Goal: Task Accomplishment & Management: Manage account settings

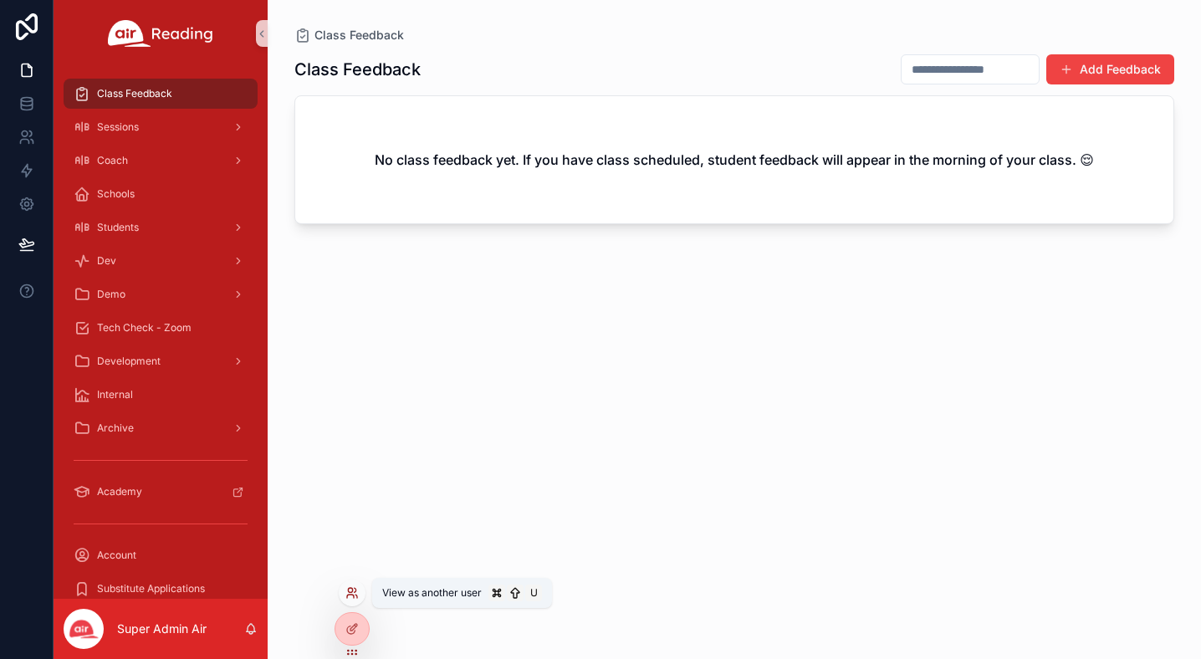
click at [356, 596] on icon at bounding box center [351, 592] width 13 height 13
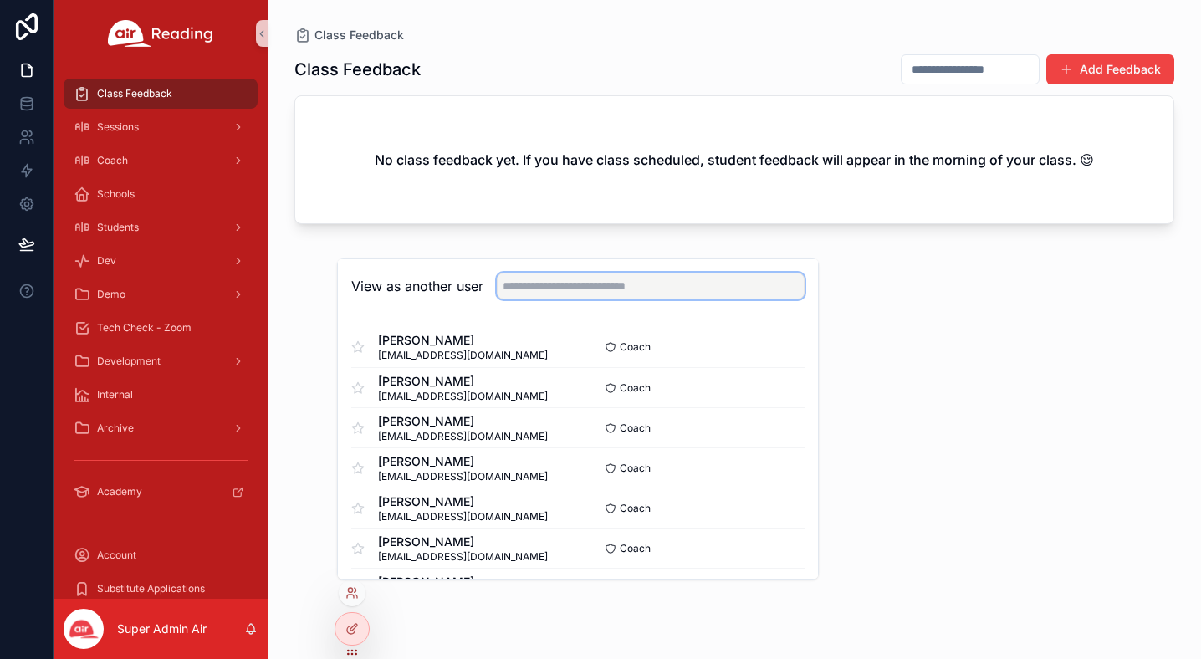
click at [563, 286] on input "text" at bounding box center [651, 286] width 308 height 27
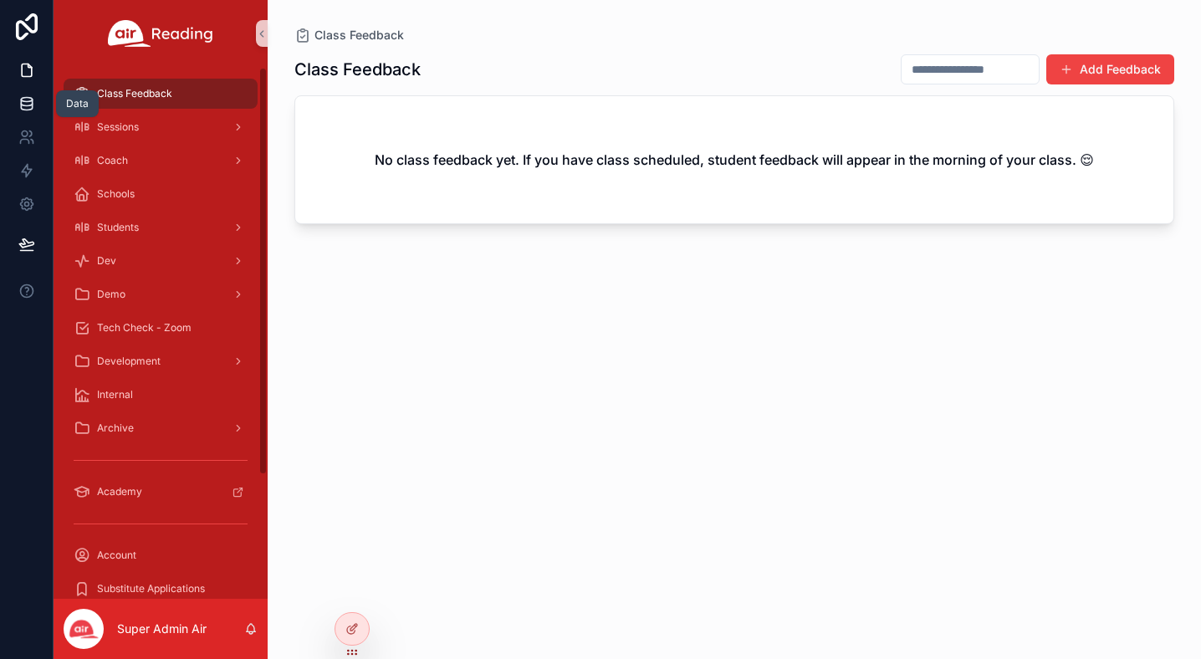
click at [29, 100] on icon at bounding box center [26, 103] width 17 height 17
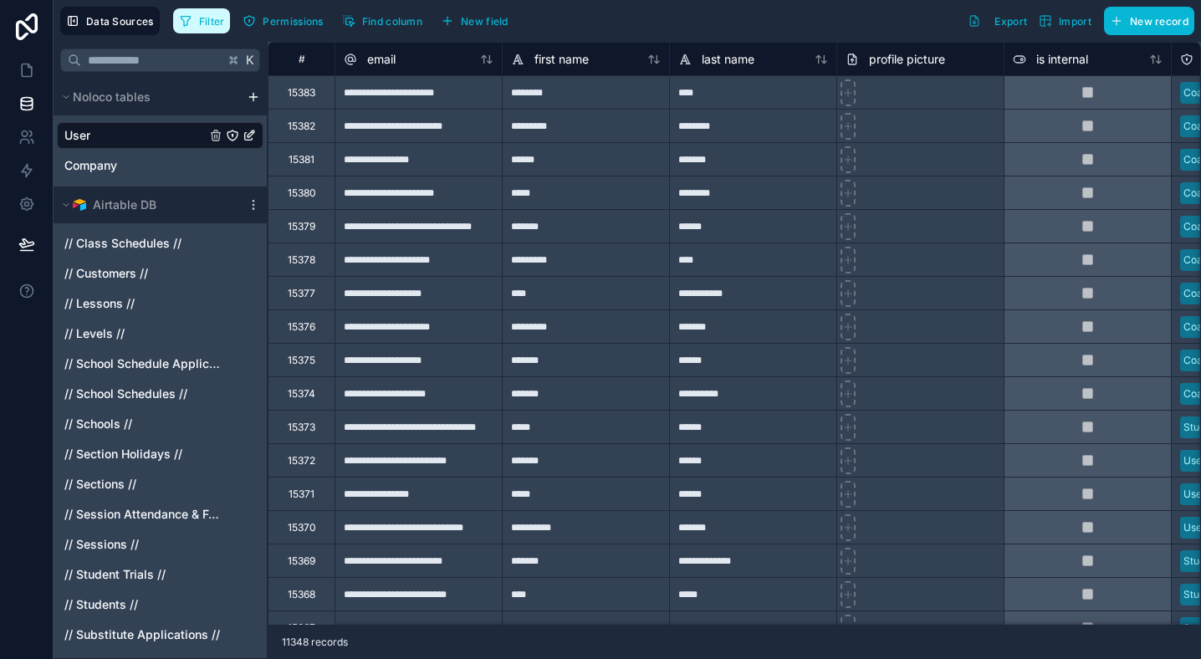
click at [212, 18] on span "Filter" at bounding box center [212, 21] width 26 height 13
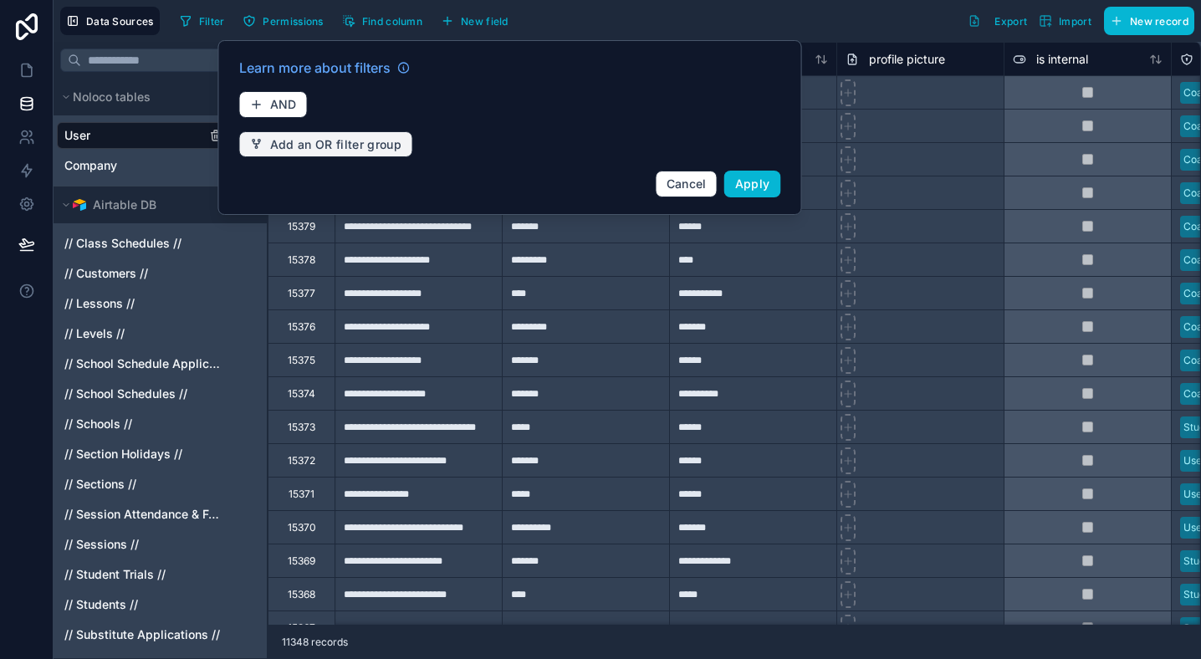
click at [319, 148] on span "Add an OR filter group" at bounding box center [336, 144] width 132 height 15
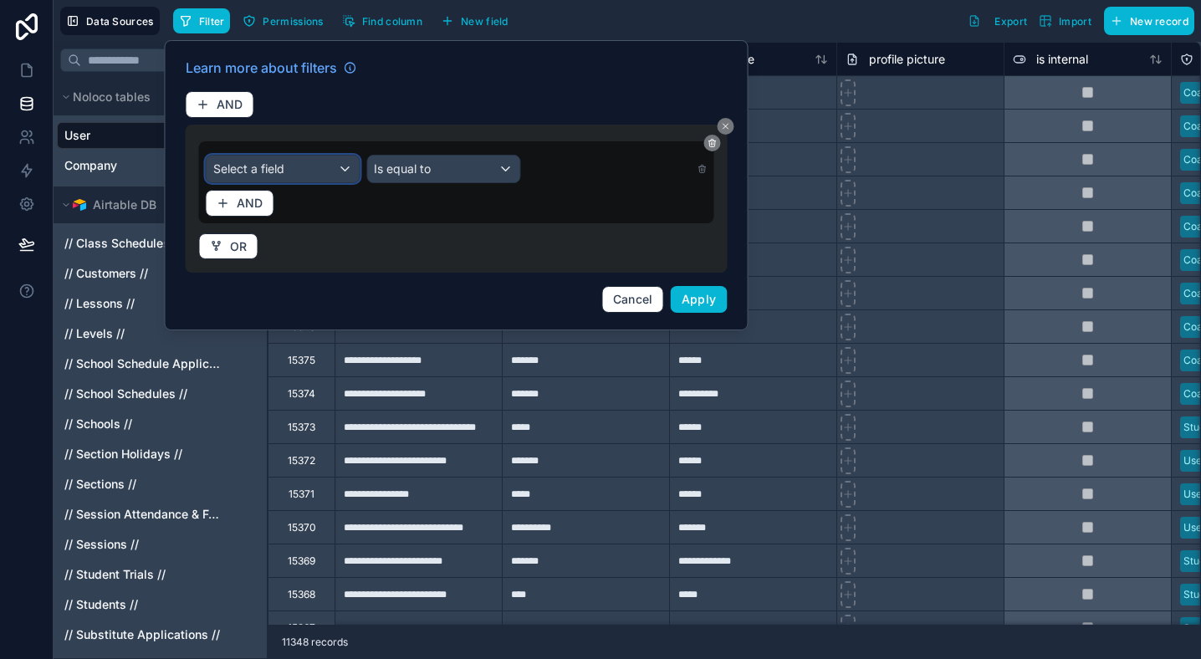
click at [294, 163] on div "Select a field" at bounding box center [283, 169] width 153 height 27
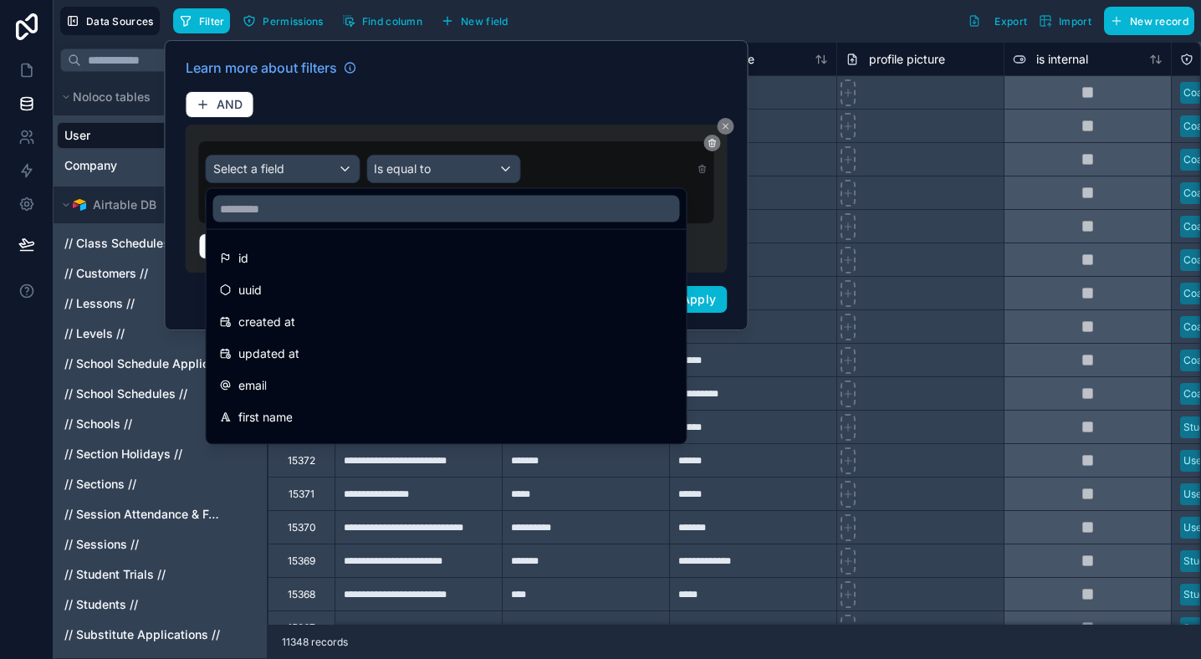
click at [299, 374] on div "email" at bounding box center [446, 386] width 473 height 30
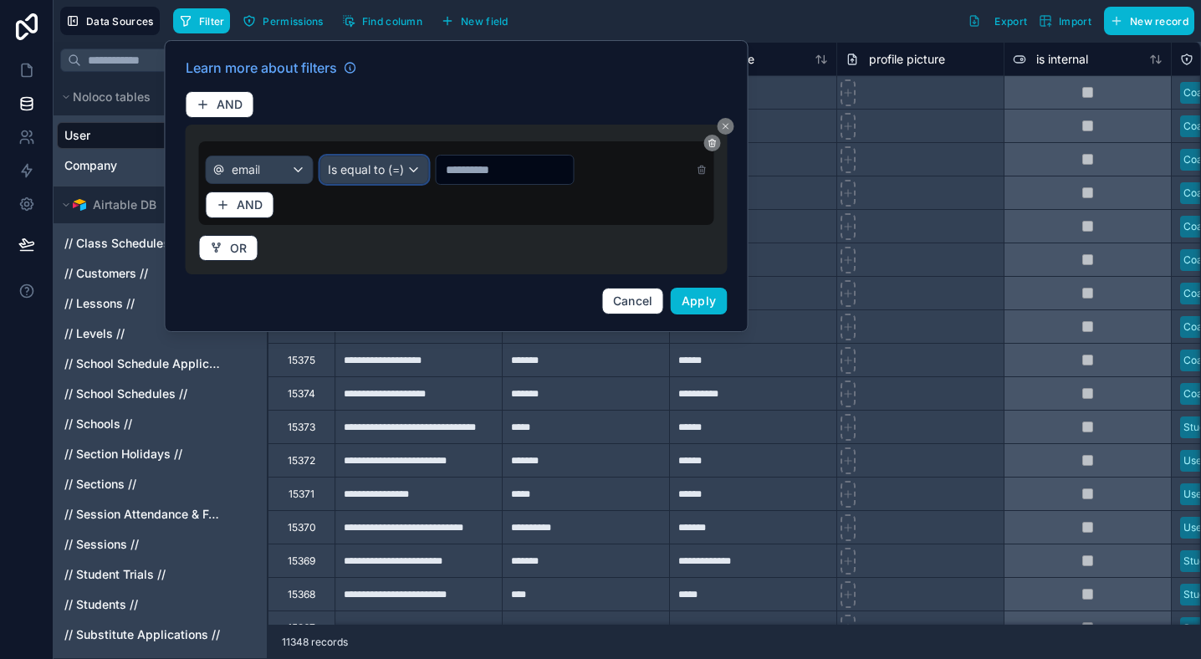
click at [385, 171] on span "Is equal to (=)" at bounding box center [366, 169] width 76 height 17
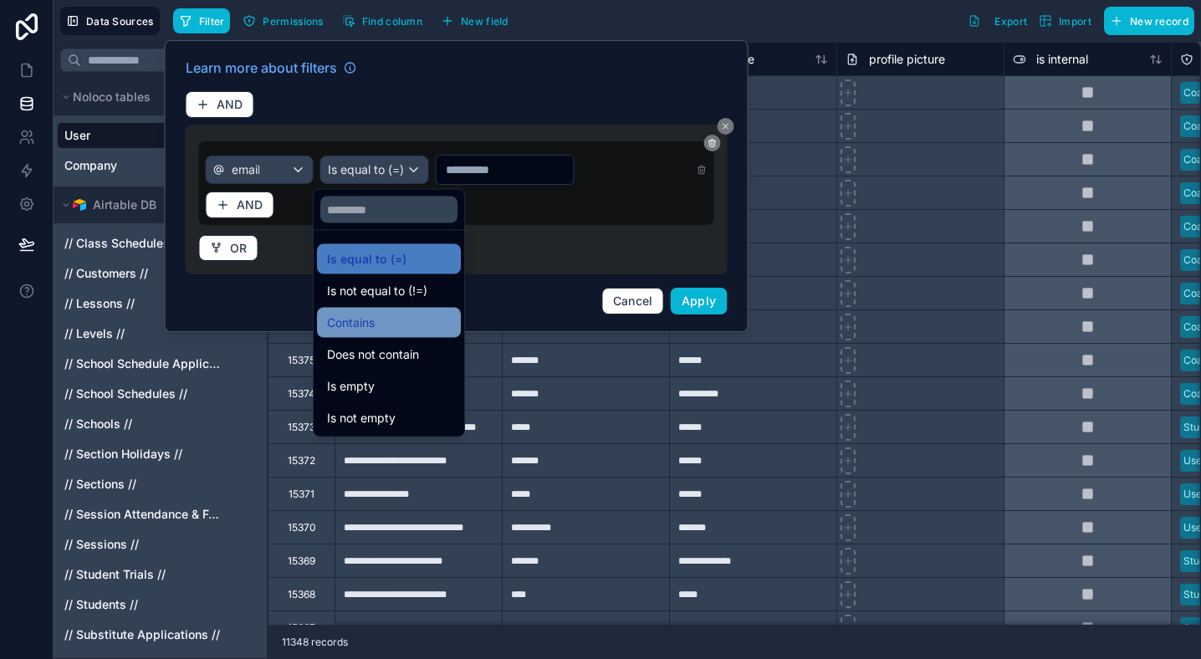
click at [377, 310] on div "Contains" at bounding box center [389, 323] width 144 height 30
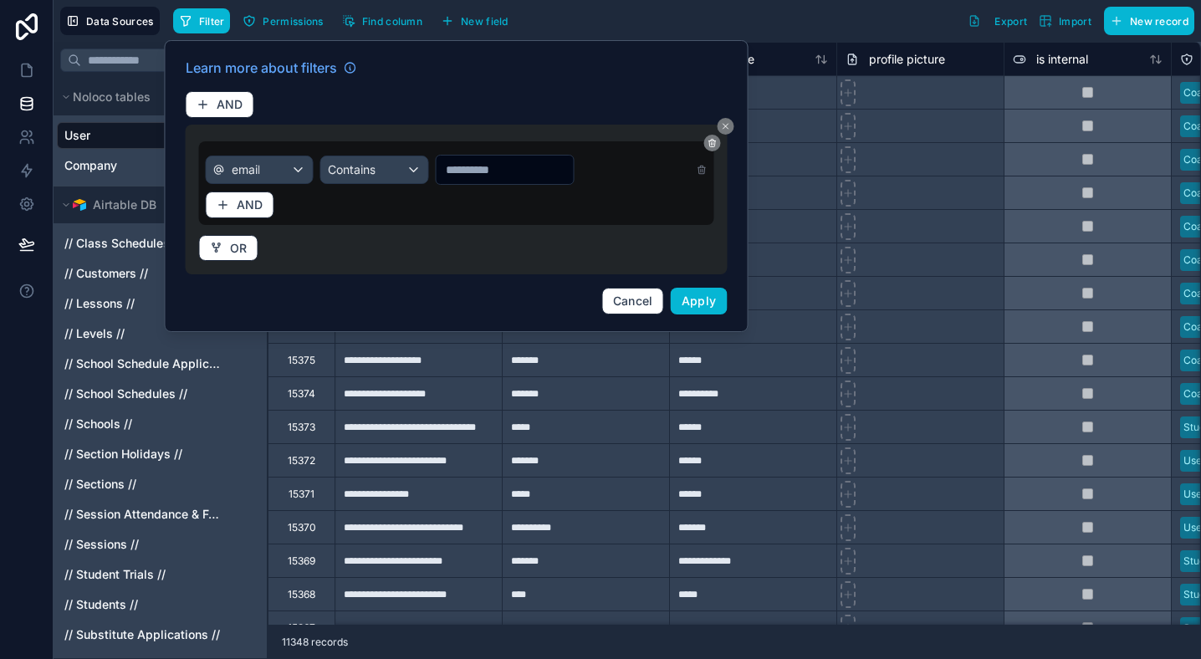
click at [497, 165] on input "text" at bounding box center [504, 169] width 137 height 23
type input "********"
click at [693, 307] on span "Apply" at bounding box center [699, 301] width 35 height 14
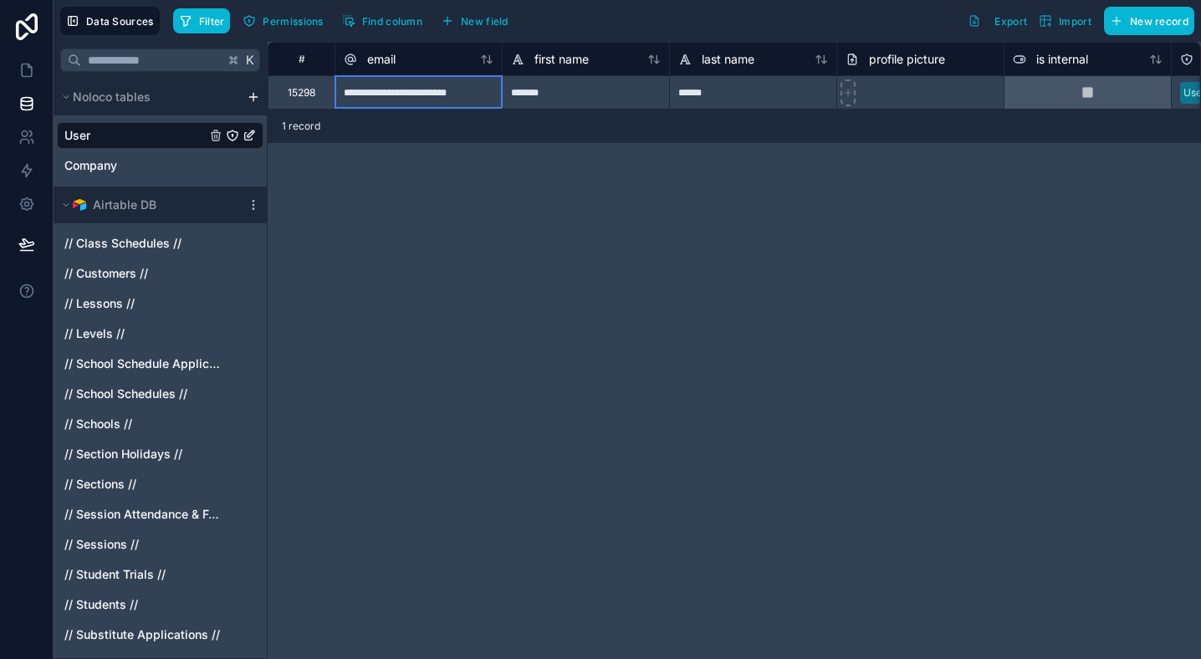
click at [384, 86] on div "**********" at bounding box center [418, 91] width 167 height 33
click at [384, 88] on div "**********" at bounding box center [418, 91] width 167 height 33
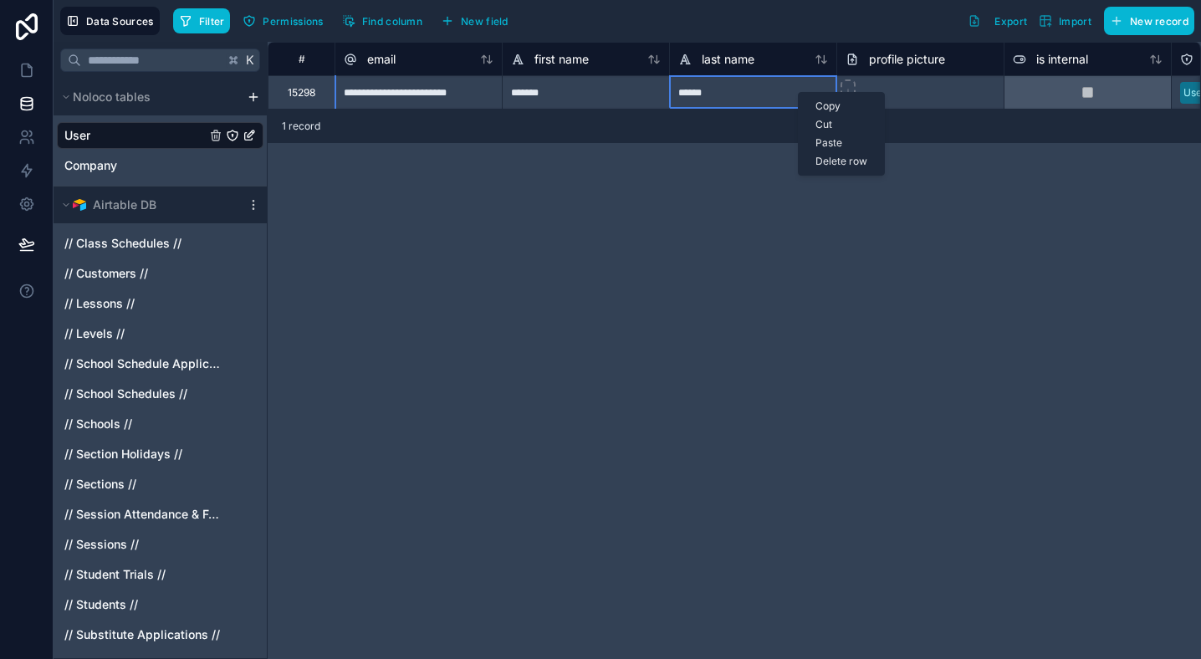
click at [847, 164] on div "Delete row" at bounding box center [841, 161] width 85 height 18
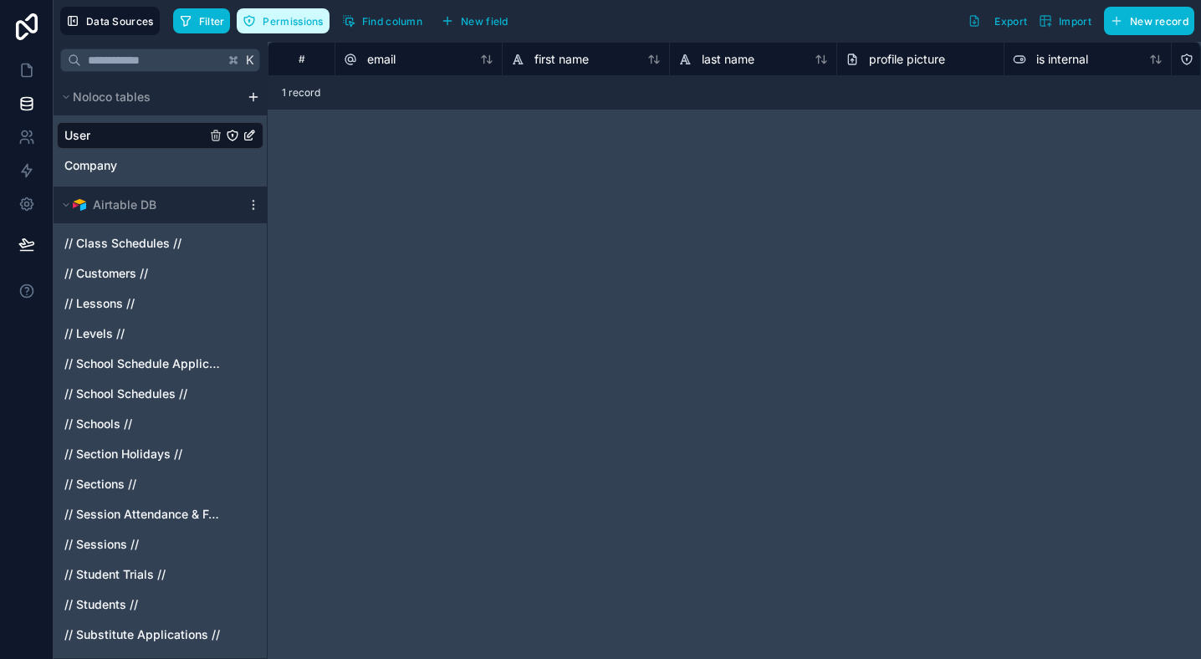
click at [277, 19] on span "Permissions" at bounding box center [293, 21] width 60 height 13
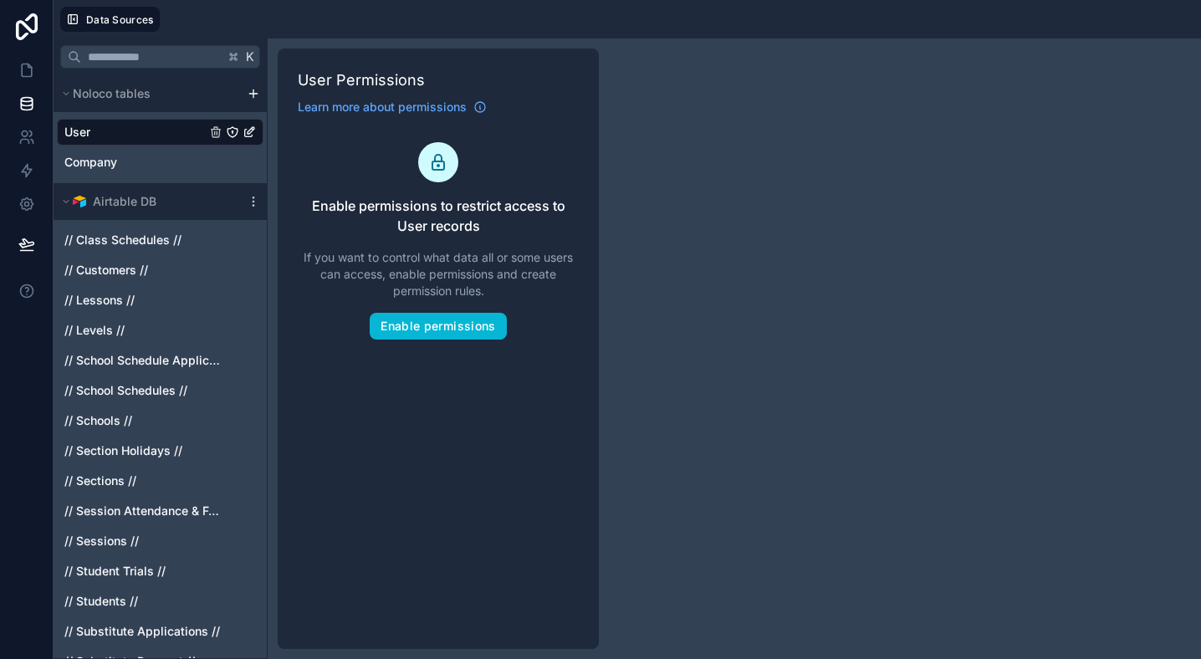
click at [670, 115] on div "K Noloco tables User Company Airtable DB // Class Schedules // // Customers // …" at bounding box center [628, 348] width 1148 height 621
drag, startPoint x: 656, startPoint y: 161, endPoint x: 374, endPoint y: 220, distance: 288.1
click at [652, 162] on div "K Noloco tables User Company Airtable DB // Class Schedules // // Customers // …" at bounding box center [628, 348] width 1148 height 621
click at [146, 57] on input "text" at bounding box center [152, 57] width 143 height 30
click at [132, 128] on div "User" at bounding box center [160, 132] width 207 height 27
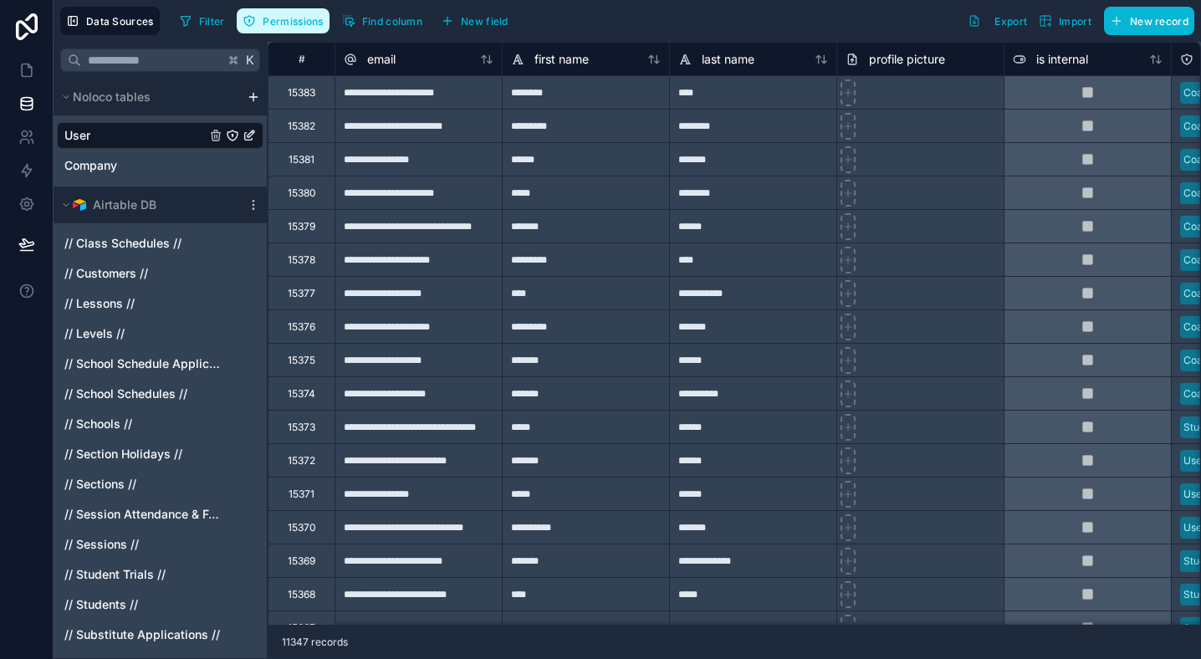
click at [320, 18] on span "Permissions" at bounding box center [293, 21] width 60 height 13
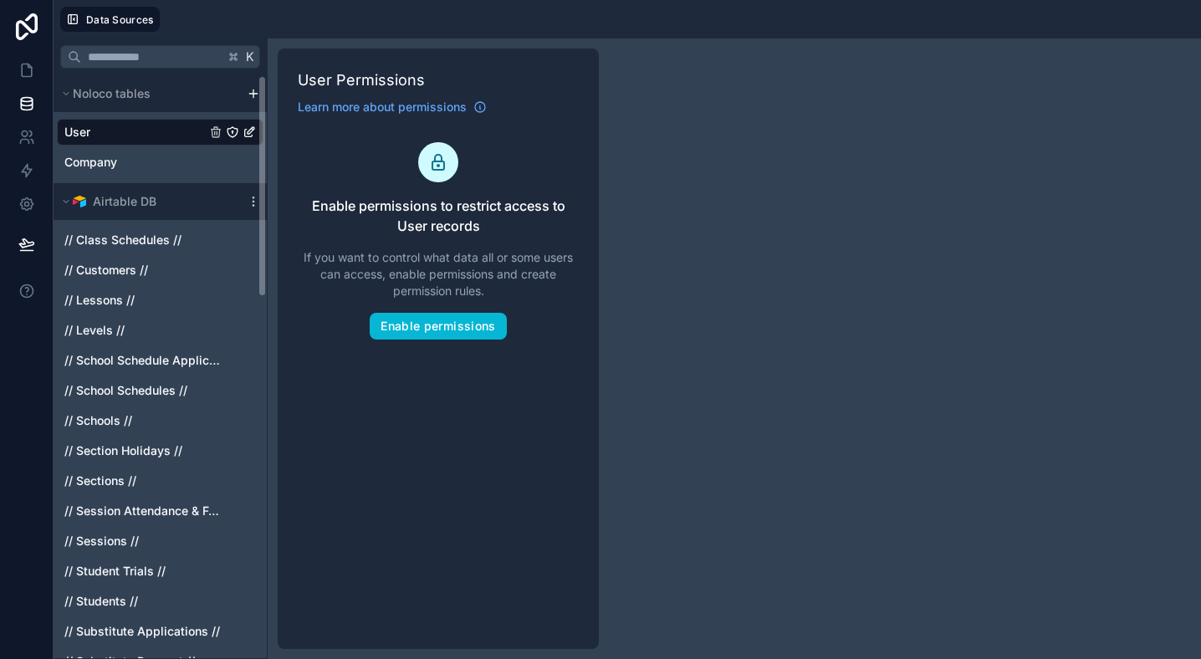
click at [168, 134] on div "User" at bounding box center [160, 132] width 207 height 27
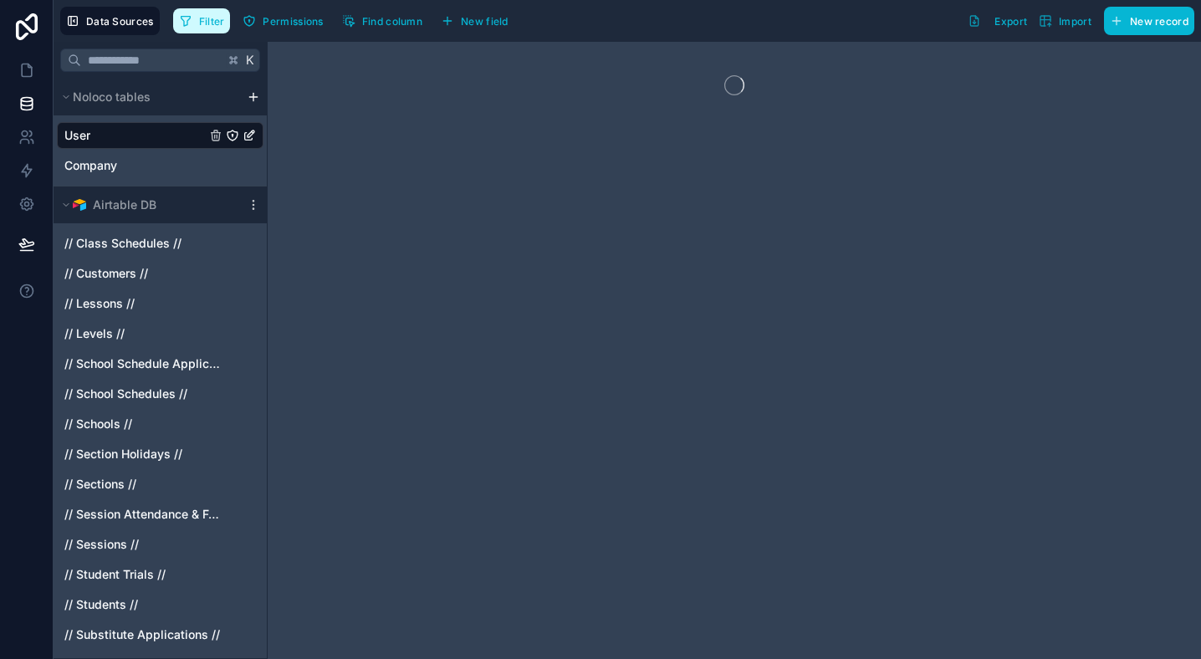
click at [216, 23] on span "Filter" at bounding box center [212, 21] width 26 height 13
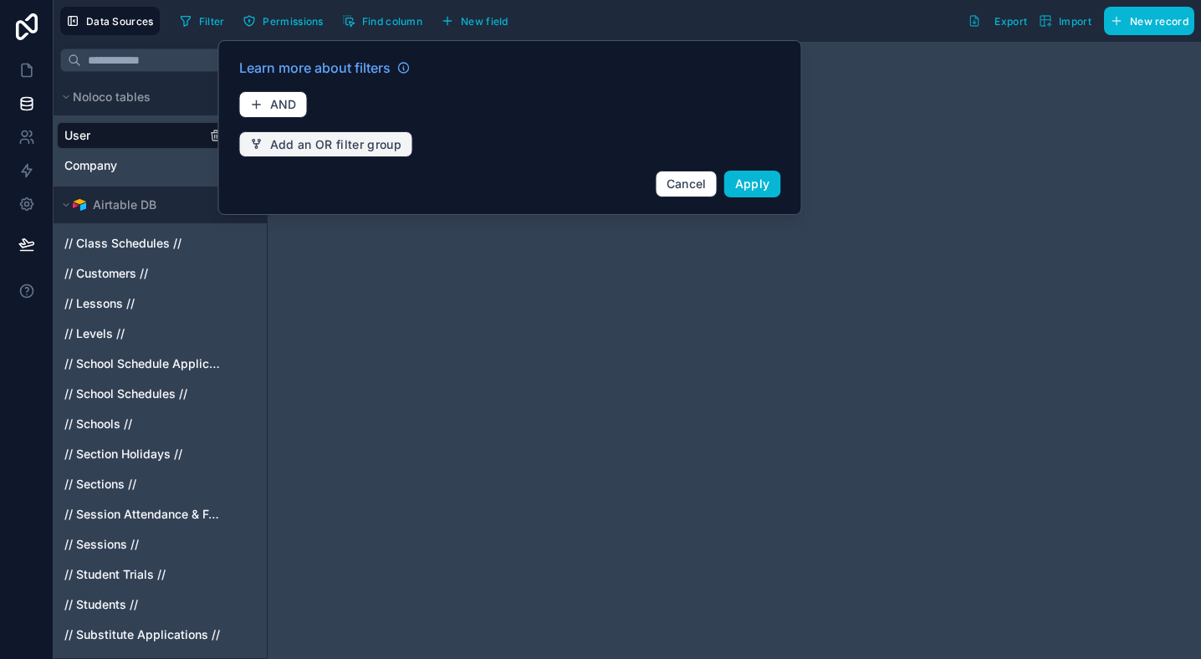
click at [362, 143] on span "Add an OR filter group" at bounding box center [336, 144] width 132 height 15
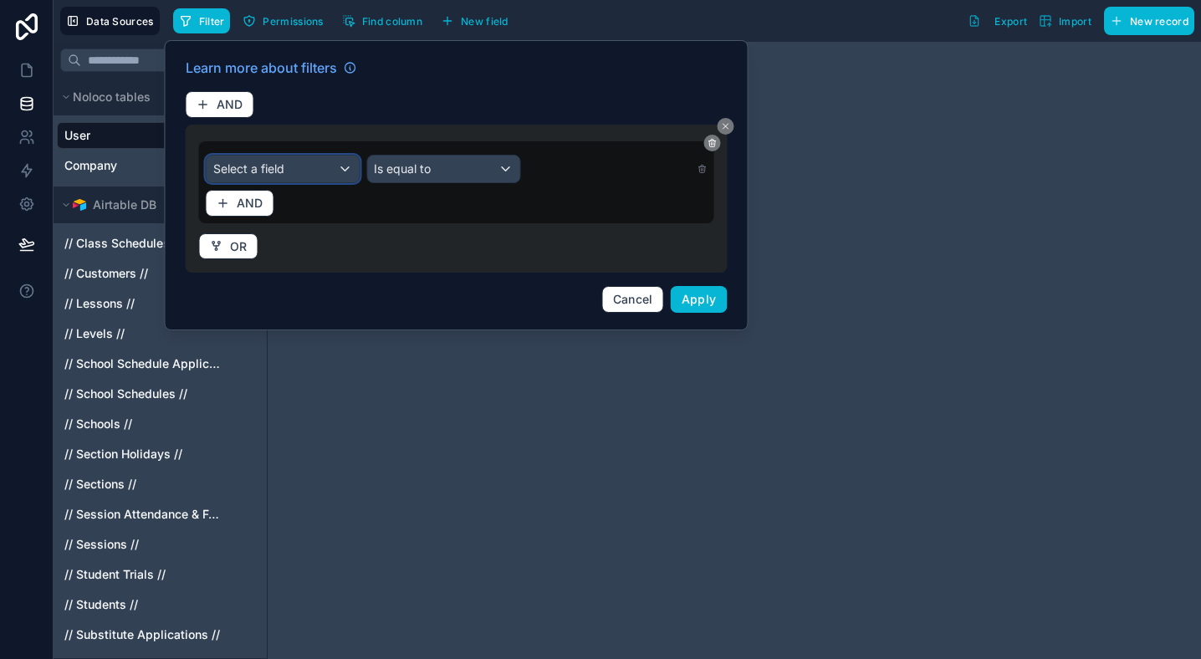
click at [307, 173] on div "Select a field" at bounding box center [283, 169] width 153 height 27
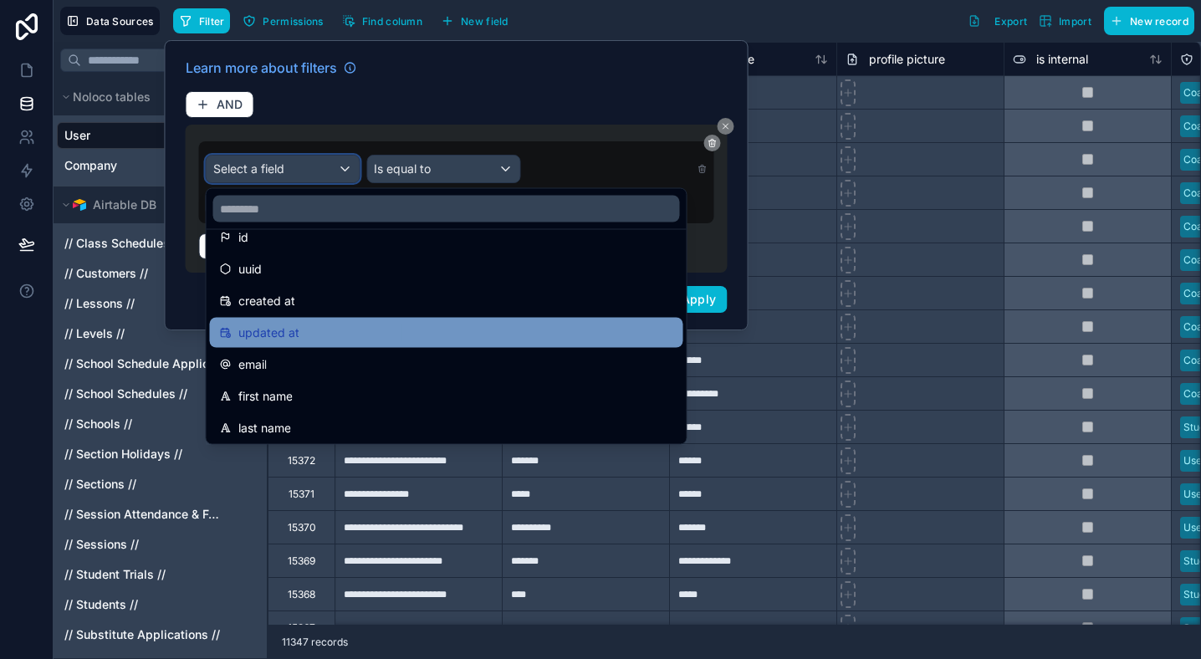
scroll to position [18, 0]
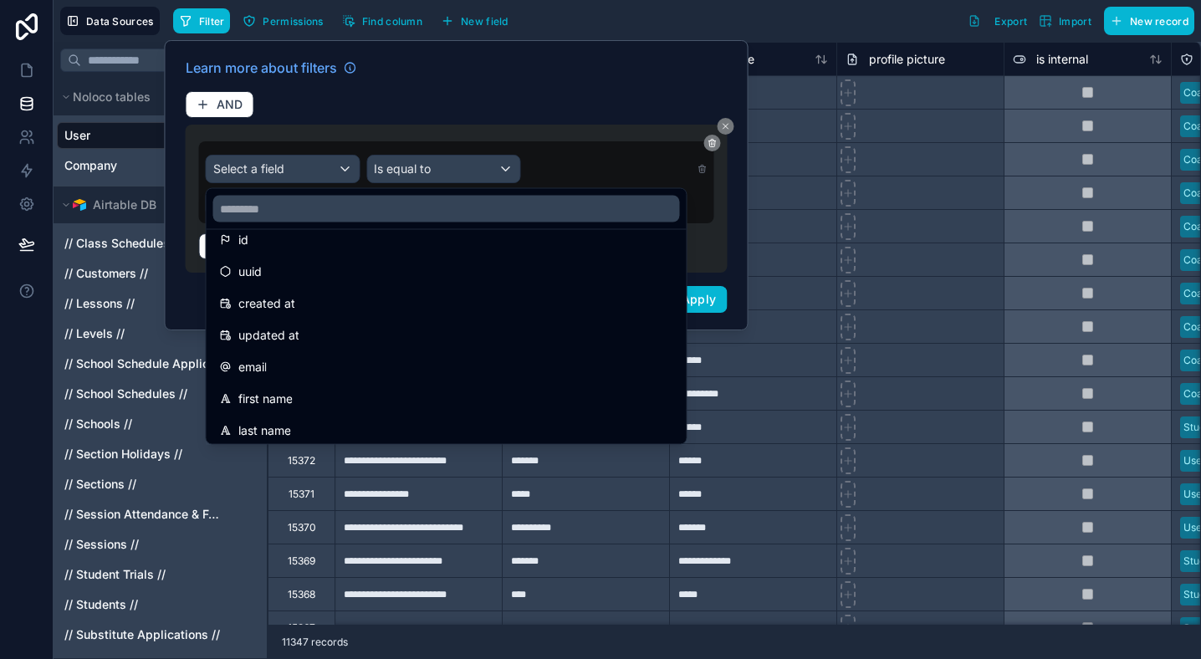
drag, startPoint x: 291, startPoint y: 425, endPoint x: 376, endPoint y: 335, distance: 123.7
click at [291, 425] on span "last name" at bounding box center [264, 431] width 53 height 20
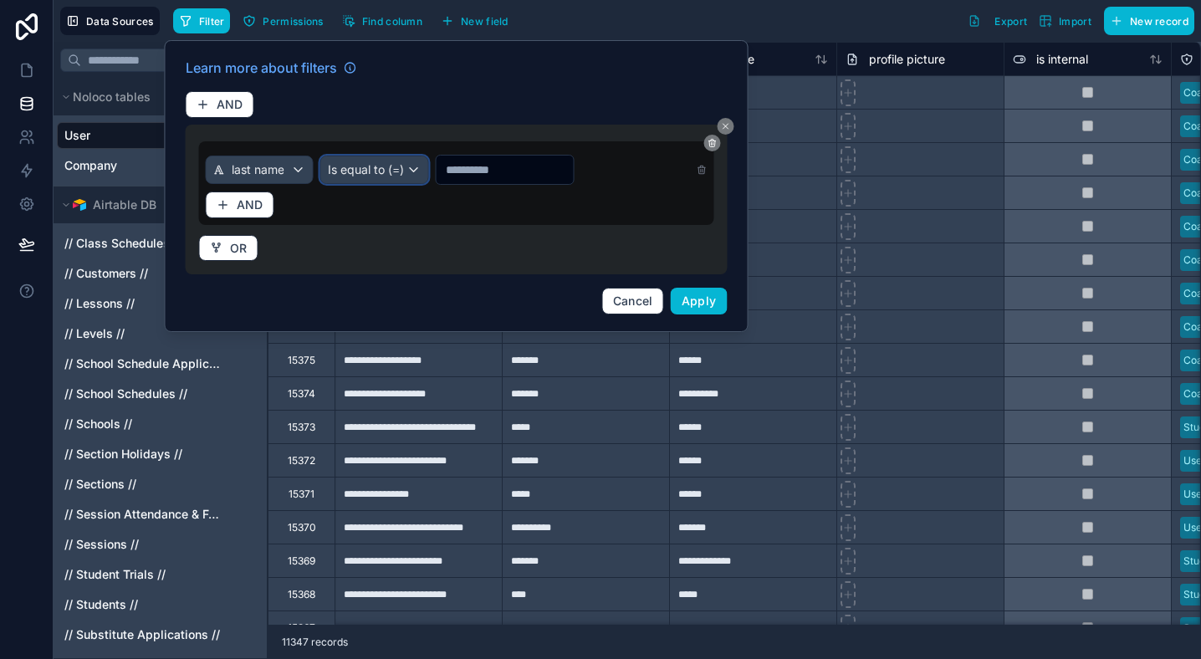
click at [372, 174] on span "Is equal to (=)" at bounding box center [366, 169] width 76 height 17
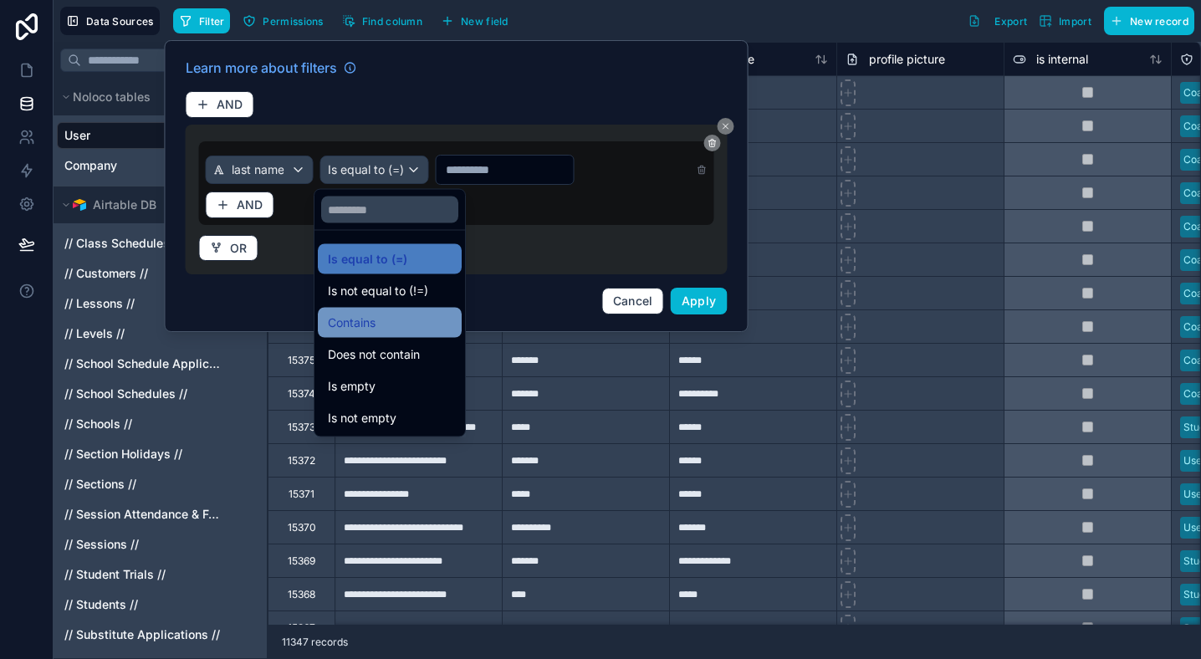
click at [408, 329] on div "Contains" at bounding box center [390, 323] width 124 height 20
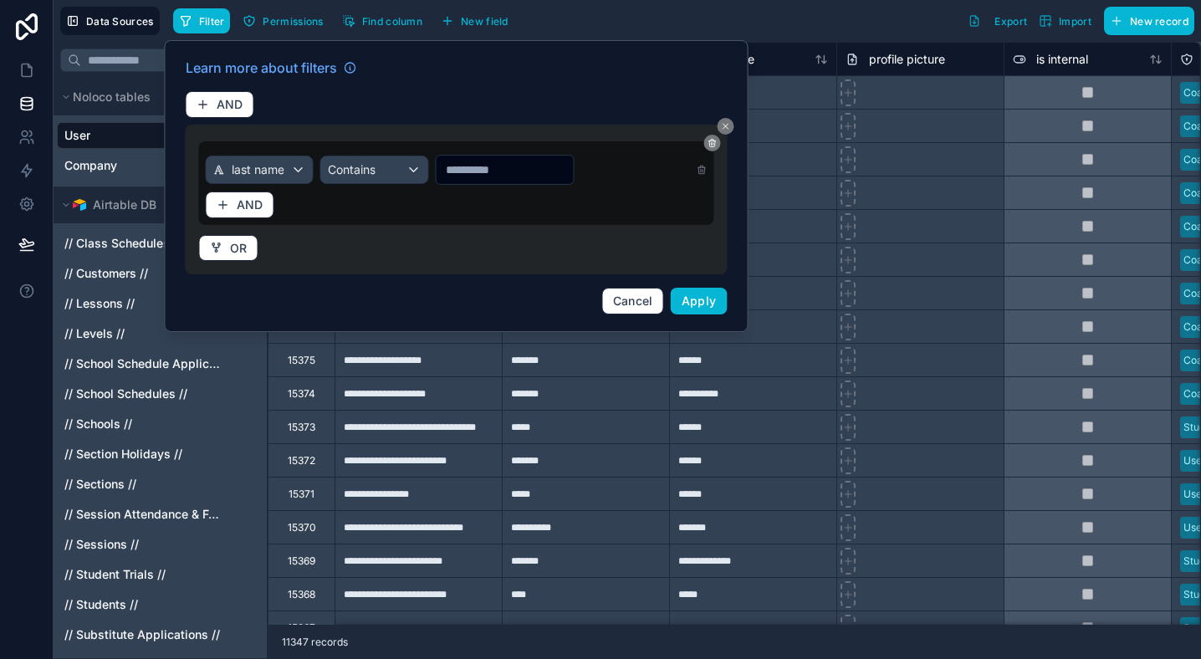
drag, startPoint x: 484, startPoint y: 157, endPoint x: 479, endPoint y: 177, distance: 20.7
click at [484, 158] on input "text" at bounding box center [504, 169] width 137 height 23
type input "****"
click at [685, 291] on button "Apply" at bounding box center [699, 301] width 57 height 27
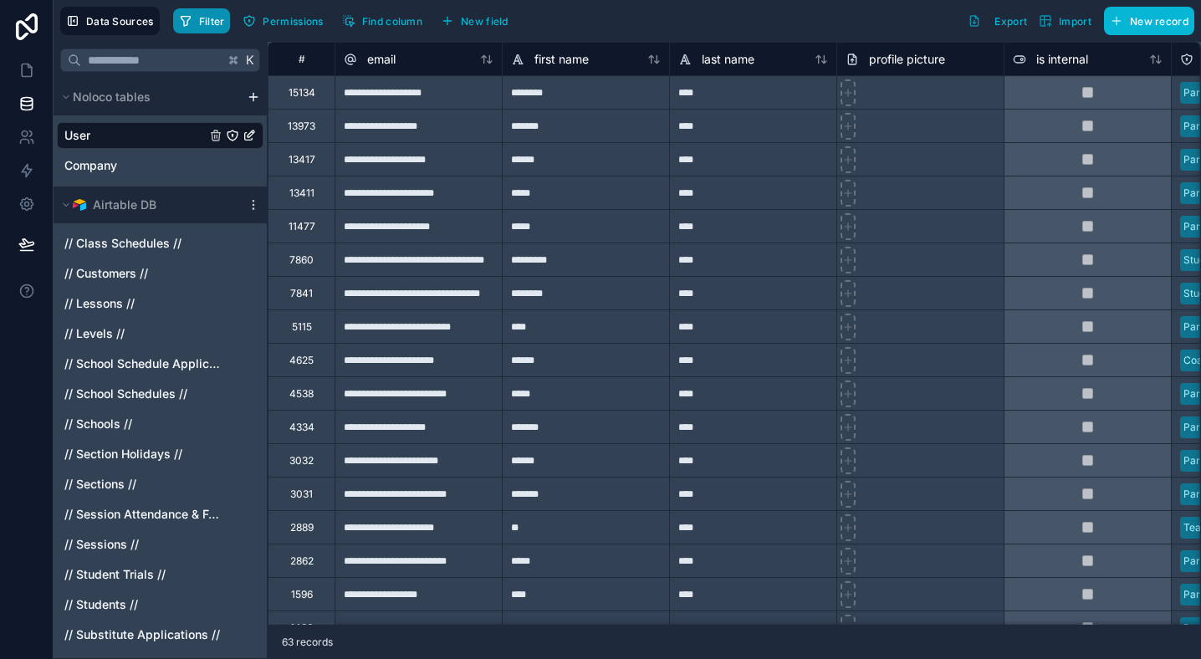
click at [206, 18] on span "Filter" at bounding box center [212, 21] width 26 height 13
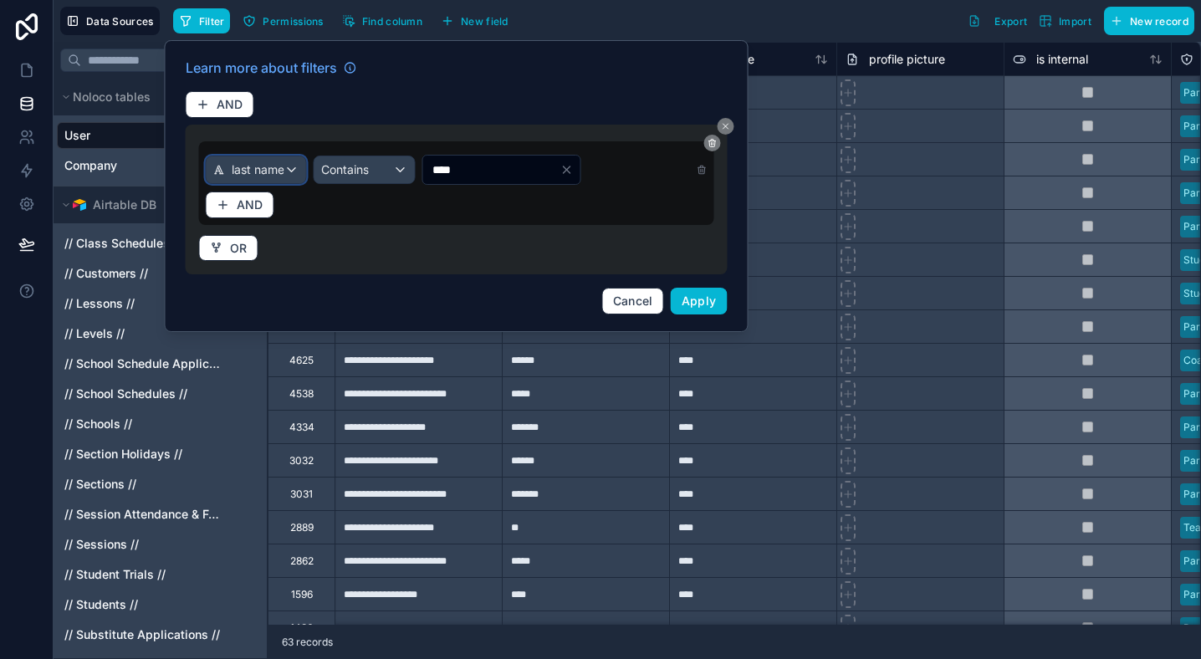
click at [274, 169] on span "last name" at bounding box center [258, 169] width 53 height 17
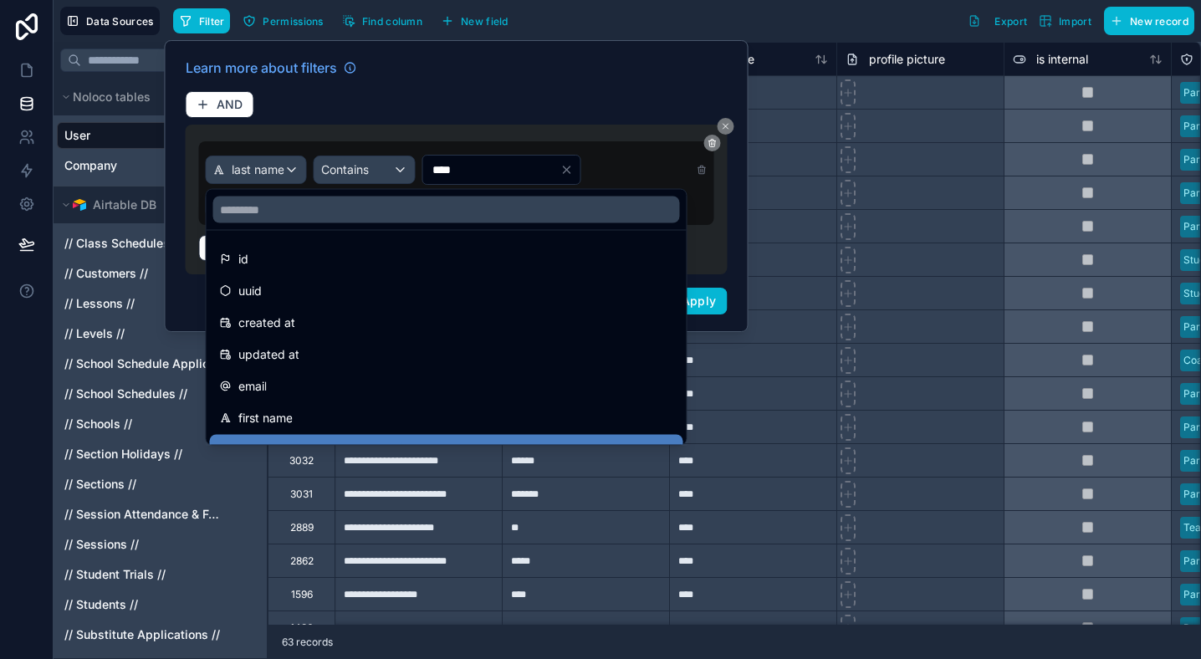
drag, startPoint x: 321, startPoint y: 381, endPoint x: 333, endPoint y: 287, distance: 94.4
click at [320, 381] on div "email" at bounding box center [446, 386] width 453 height 20
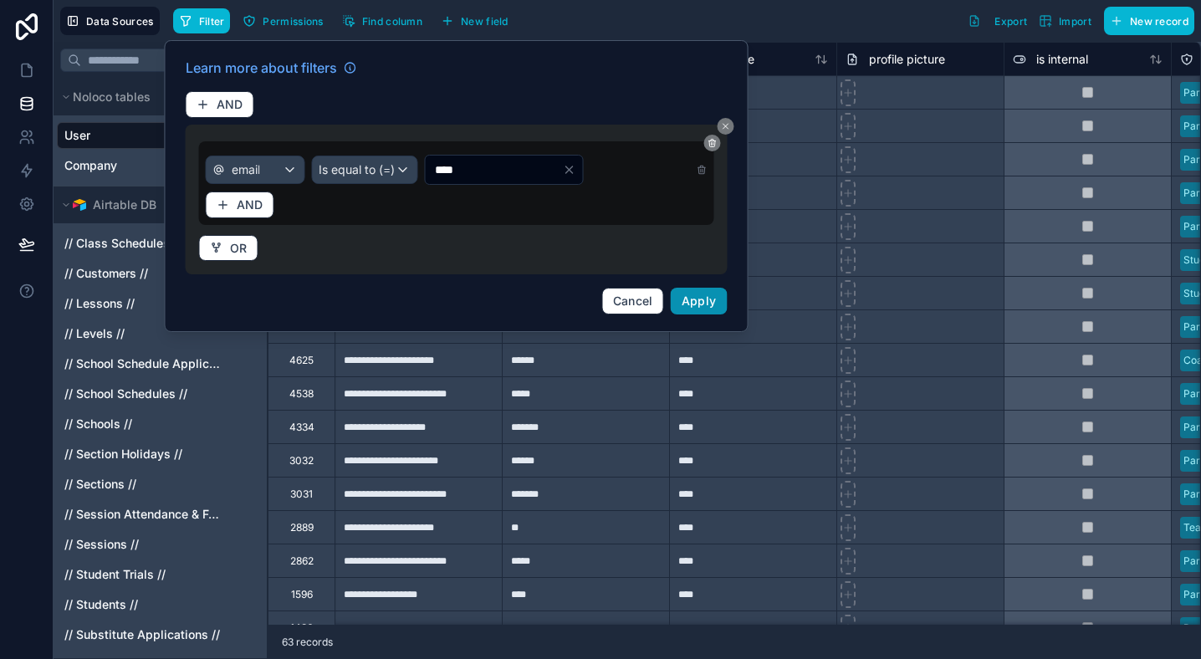
click at [702, 294] on span "Apply" at bounding box center [699, 301] width 35 height 14
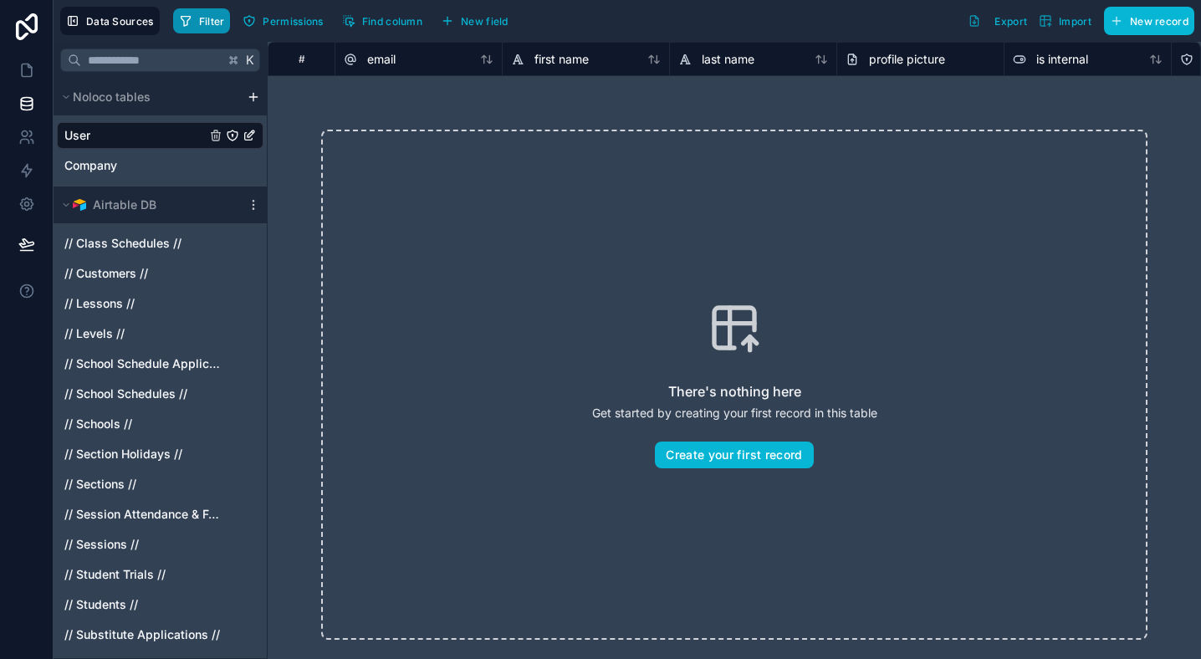
click at [211, 27] on span "Filter" at bounding box center [212, 21] width 26 height 13
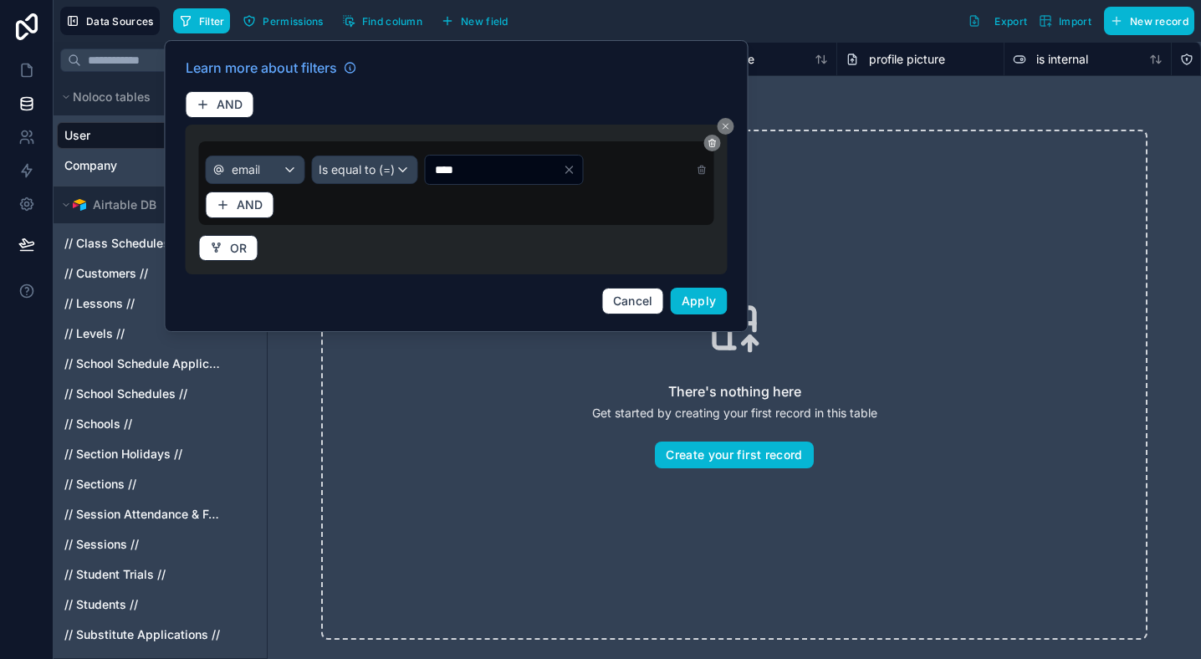
click at [483, 167] on input "****" at bounding box center [493, 169] width 137 height 23
click at [274, 156] on div "email" at bounding box center [260, 169] width 106 height 27
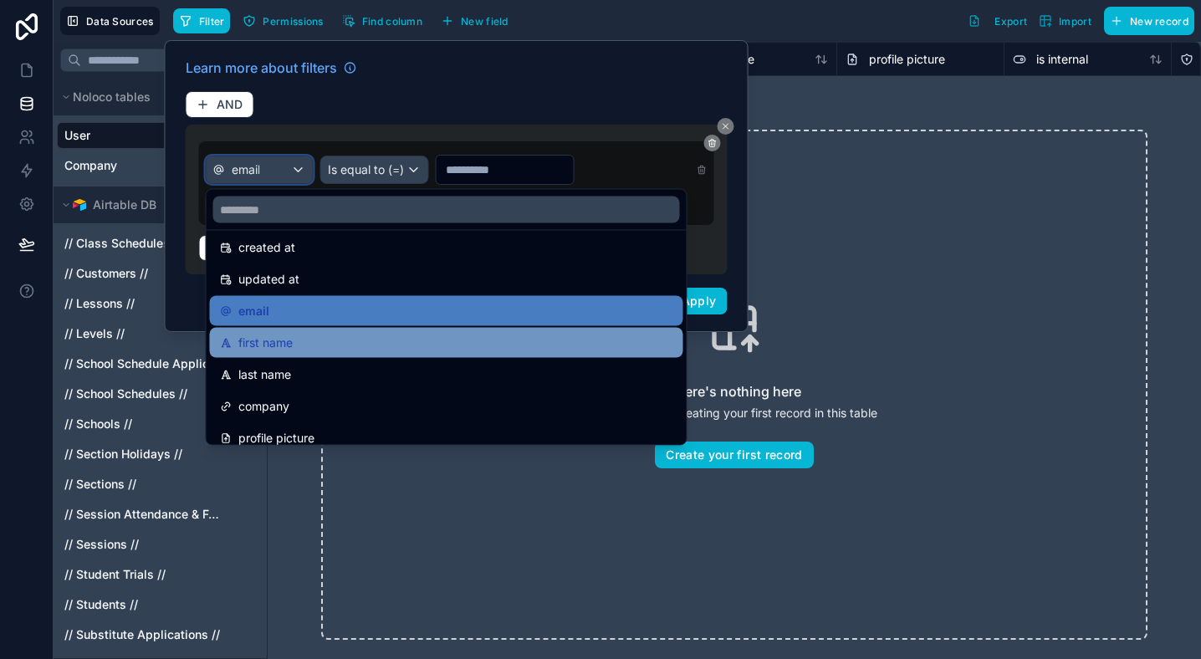
scroll to position [67, 0]
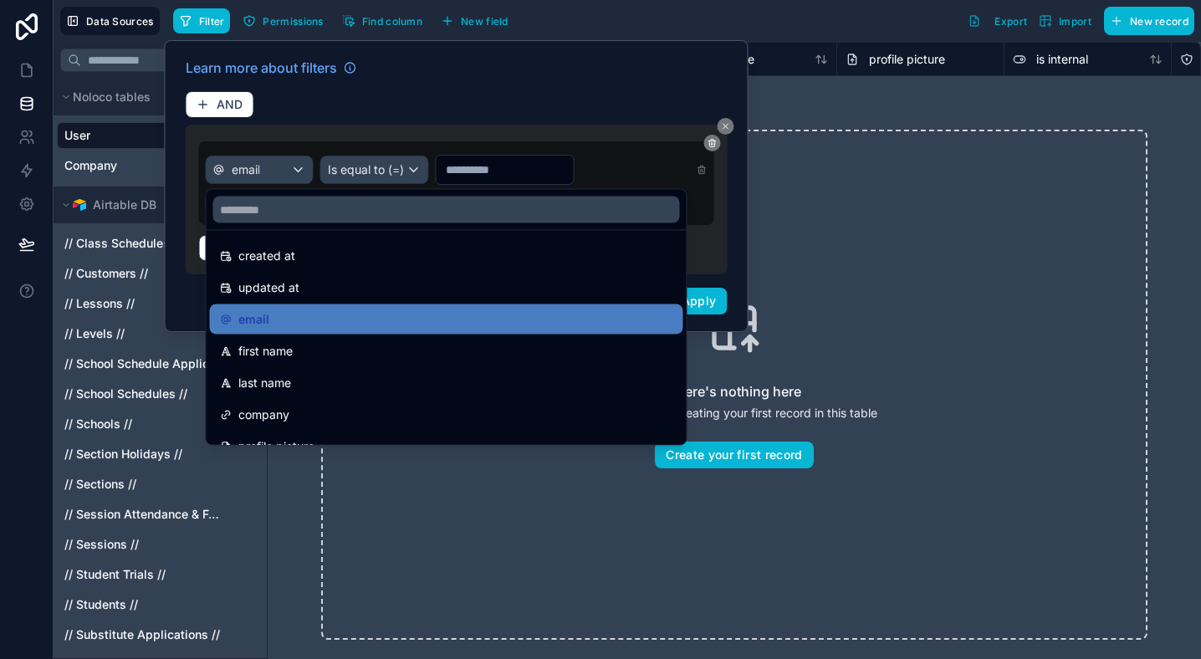
click at [312, 326] on div "email" at bounding box center [446, 320] width 453 height 20
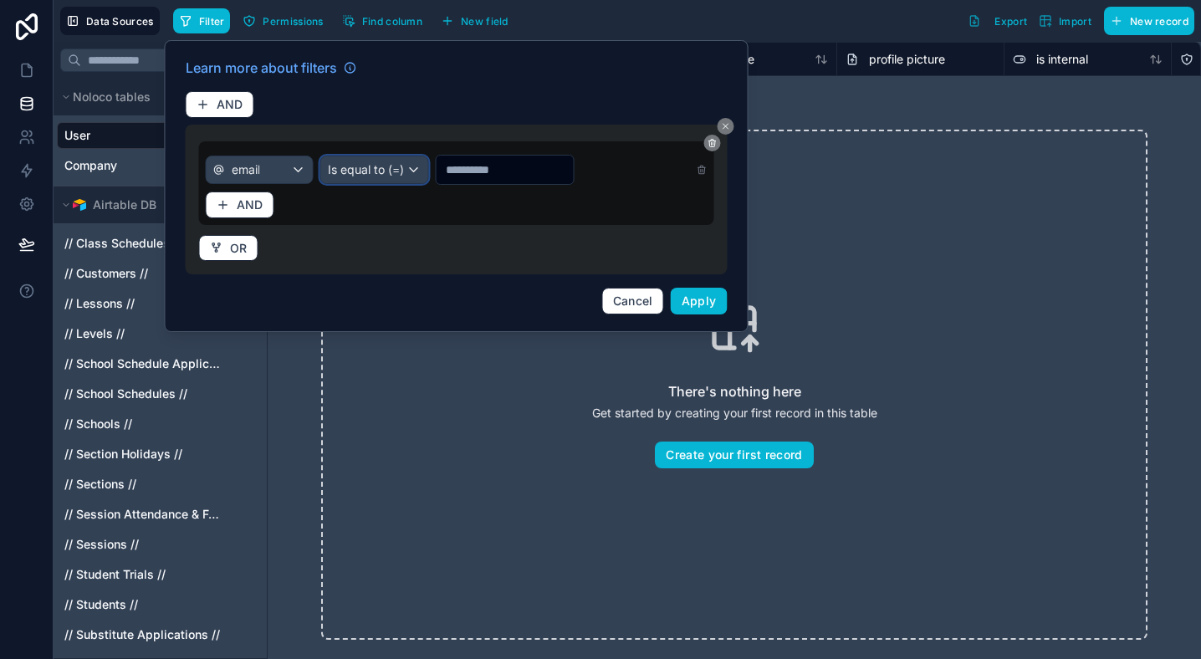
click at [345, 177] on span "Is equal to (=)" at bounding box center [366, 169] width 76 height 17
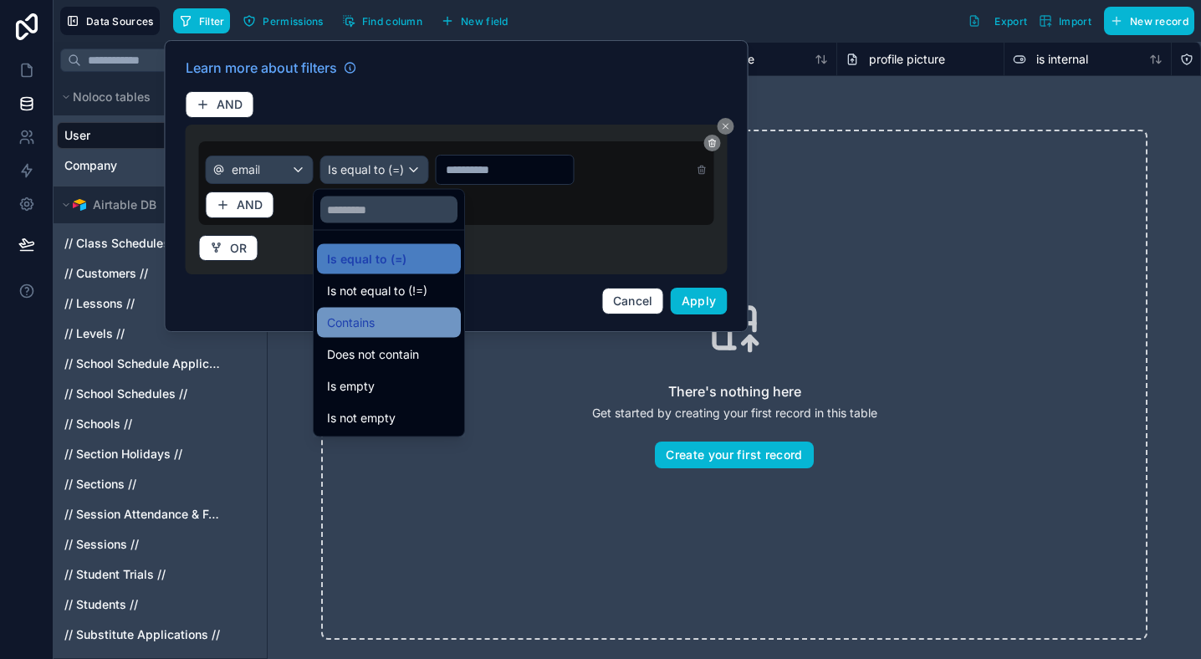
click at [417, 319] on div "Contains" at bounding box center [389, 323] width 124 height 20
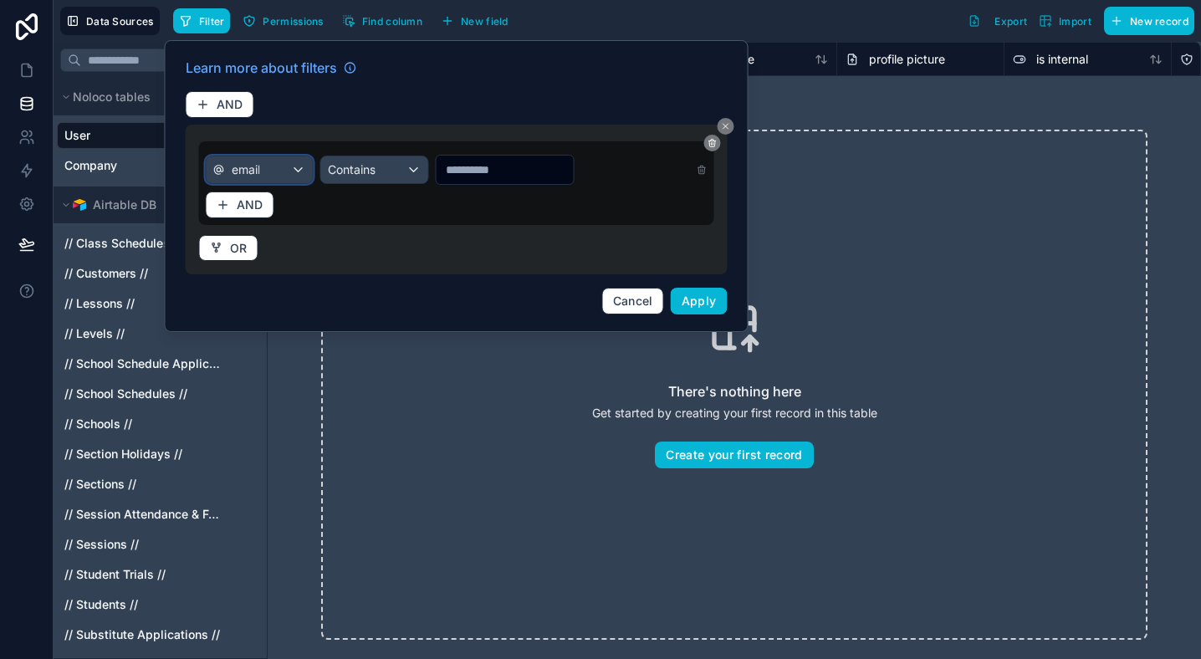
click at [252, 169] on span "email" at bounding box center [246, 169] width 28 height 17
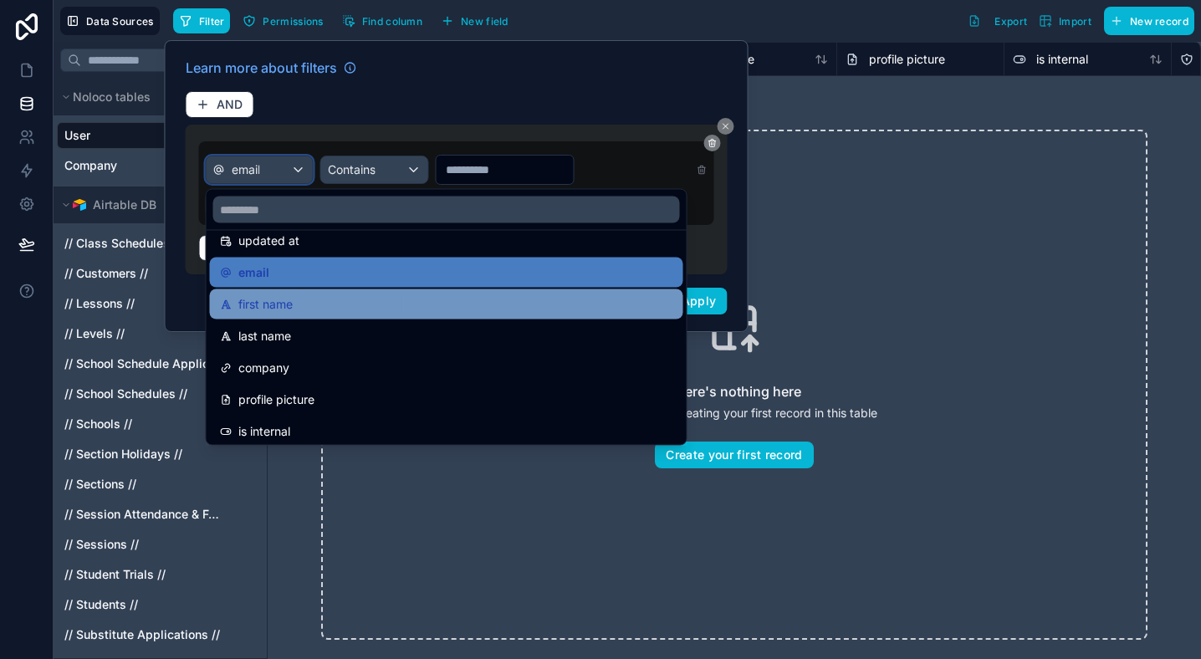
scroll to position [157, 0]
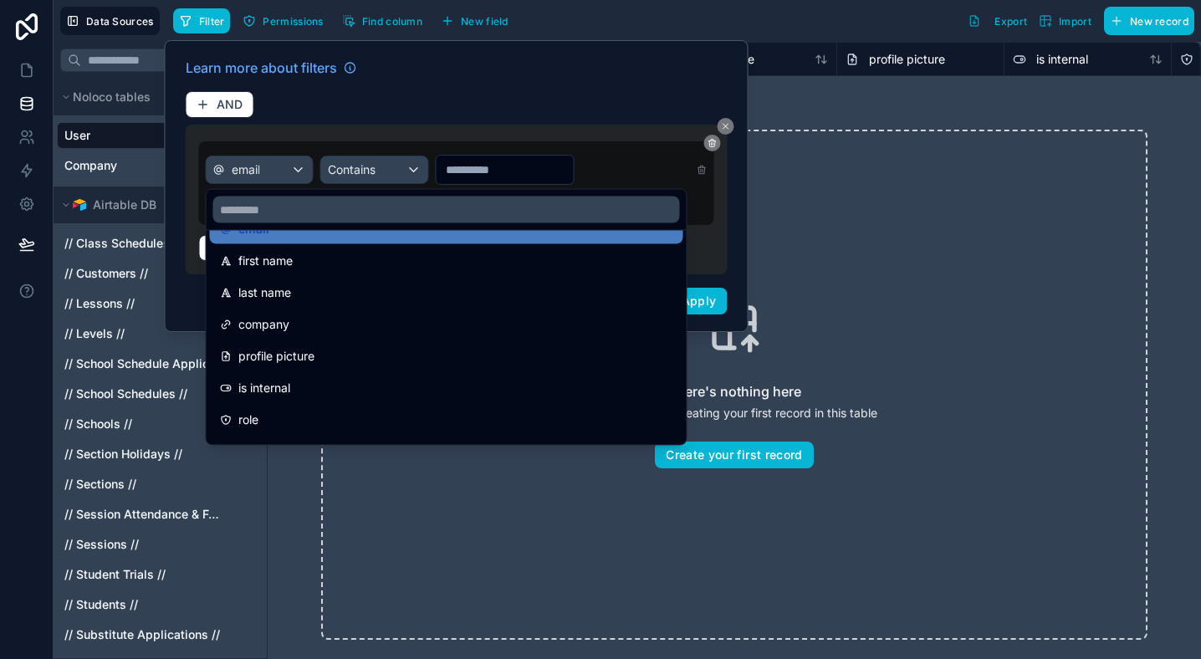
click at [328, 298] on div "last name" at bounding box center [446, 293] width 453 height 20
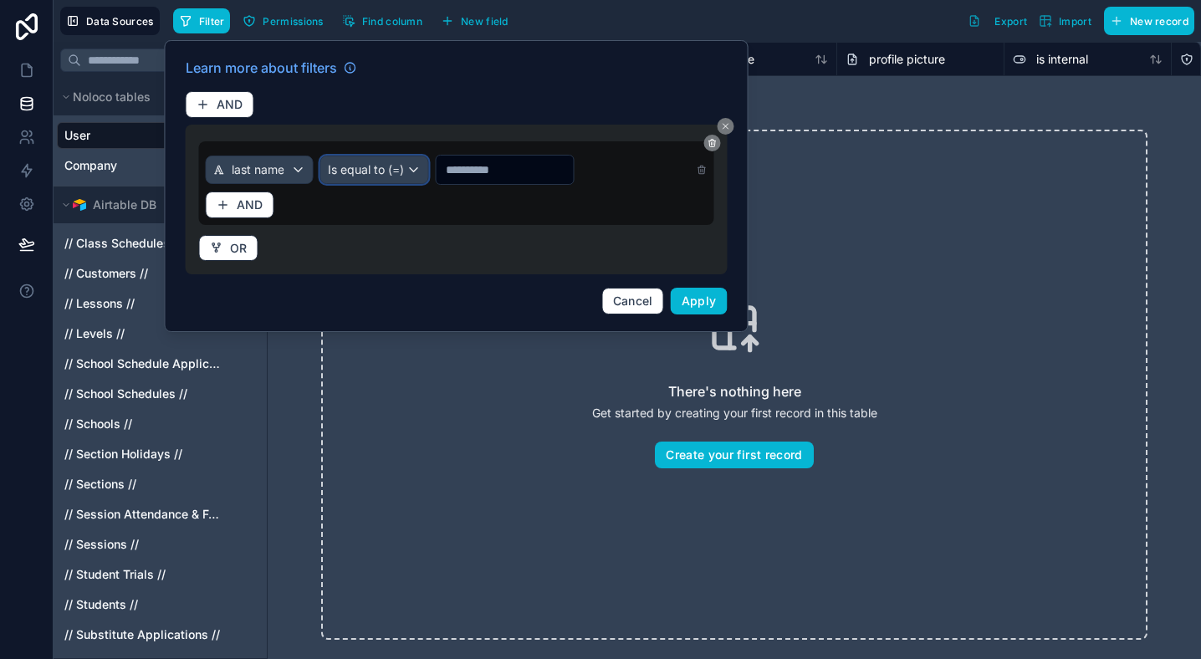
click at [371, 177] on span "Is equal to (=)" at bounding box center [366, 169] width 76 height 17
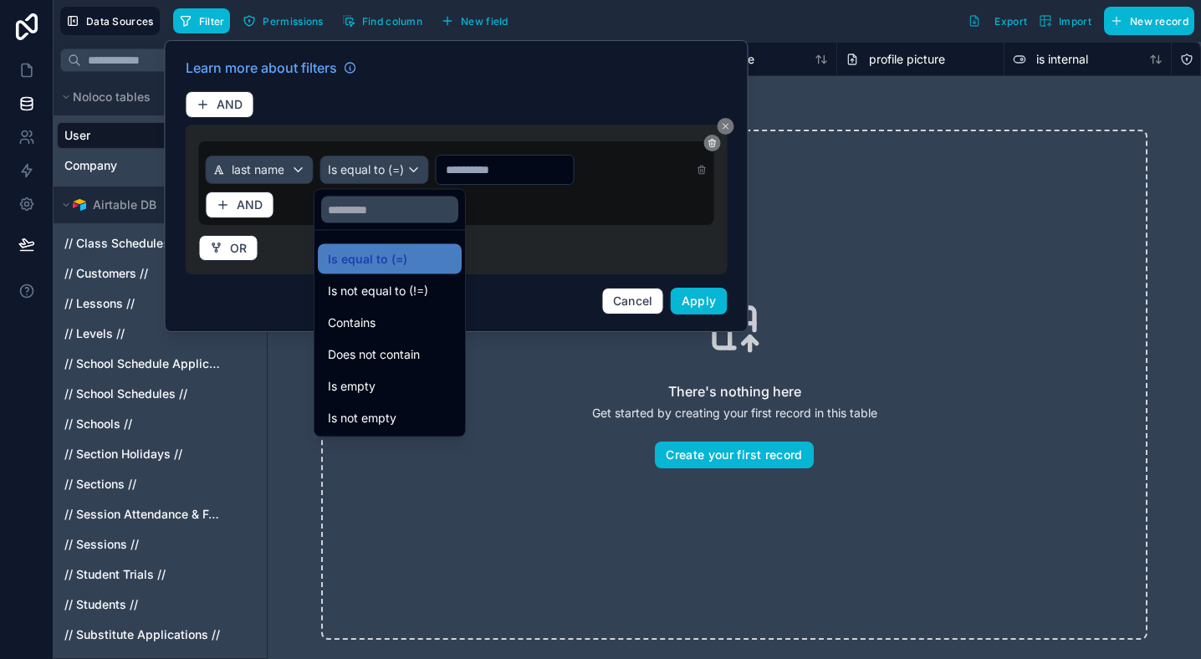
drag, startPoint x: 378, startPoint y: 335, endPoint x: 448, endPoint y: 248, distance: 111.2
click at [378, 334] on div "Contains" at bounding box center [390, 323] width 144 height 30
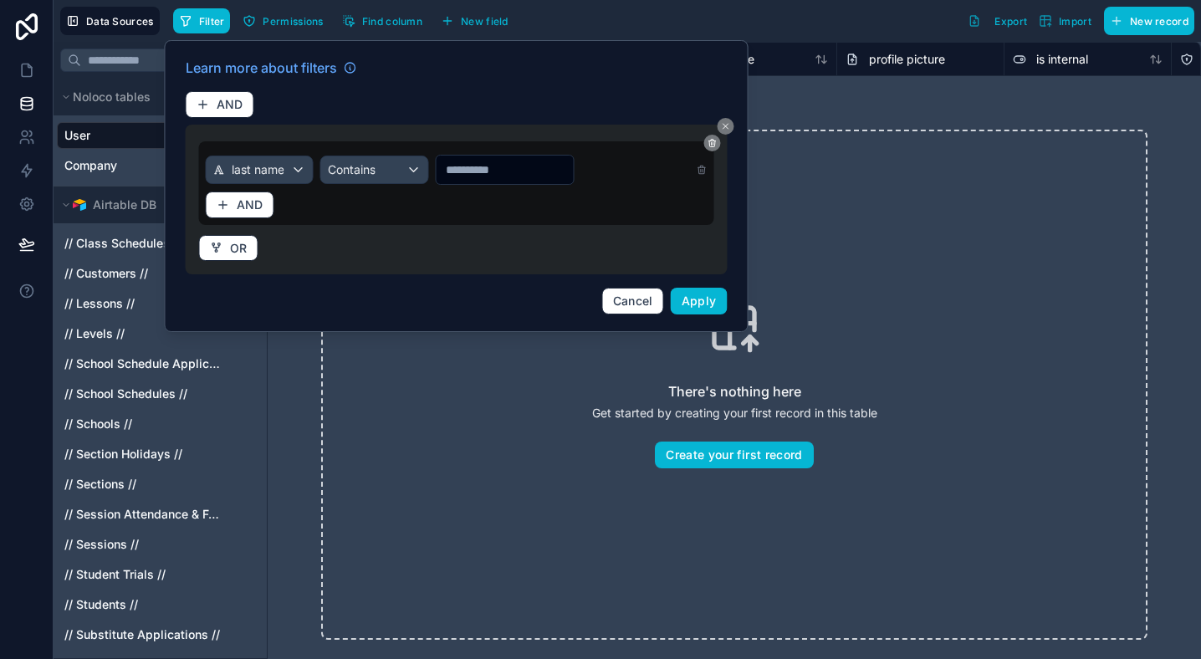
click at [482, 171] on input "text" at bounding box center [504, 169] width 137 height 23
type input "****"
click at [695, 304] on span "Apply" at bounding box center [699, 301] width 35 height 14
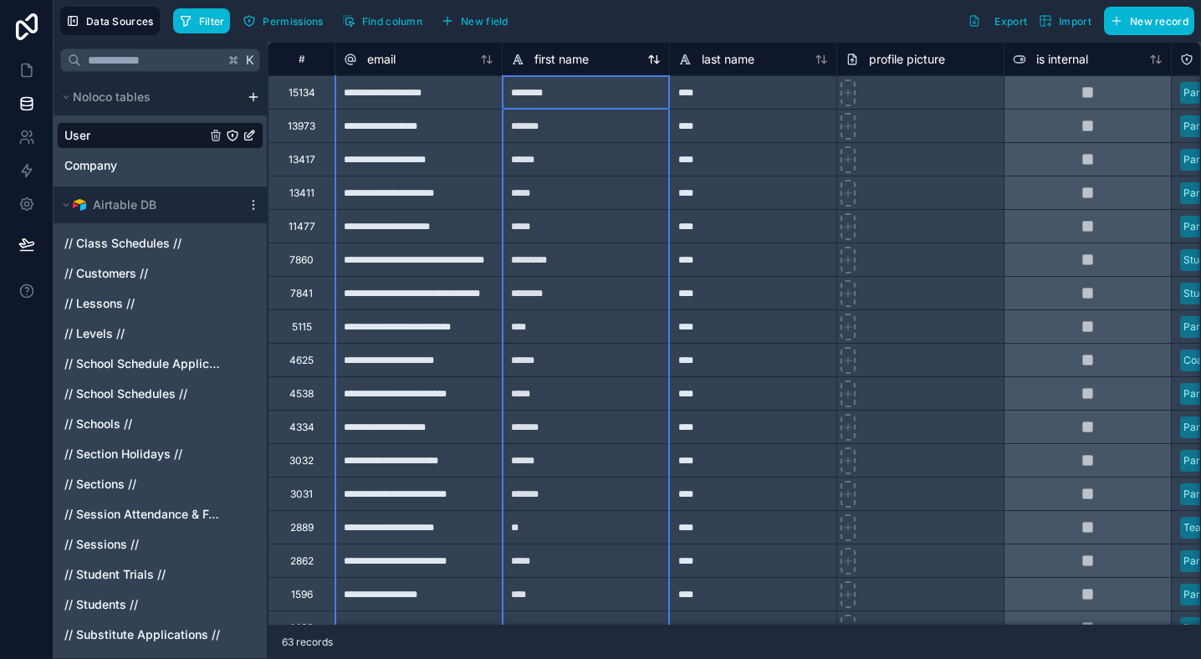
click at [647, 56] on icon at bounding box center [653, 59] width 13 height 13
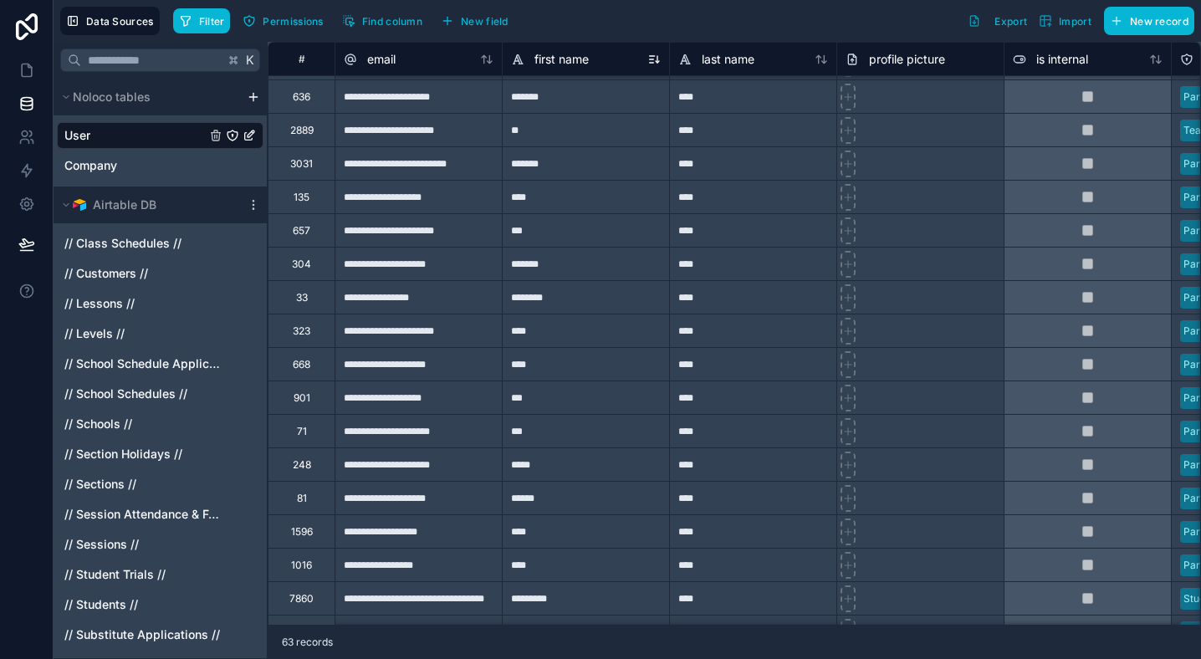
scroll to position [146, 0]
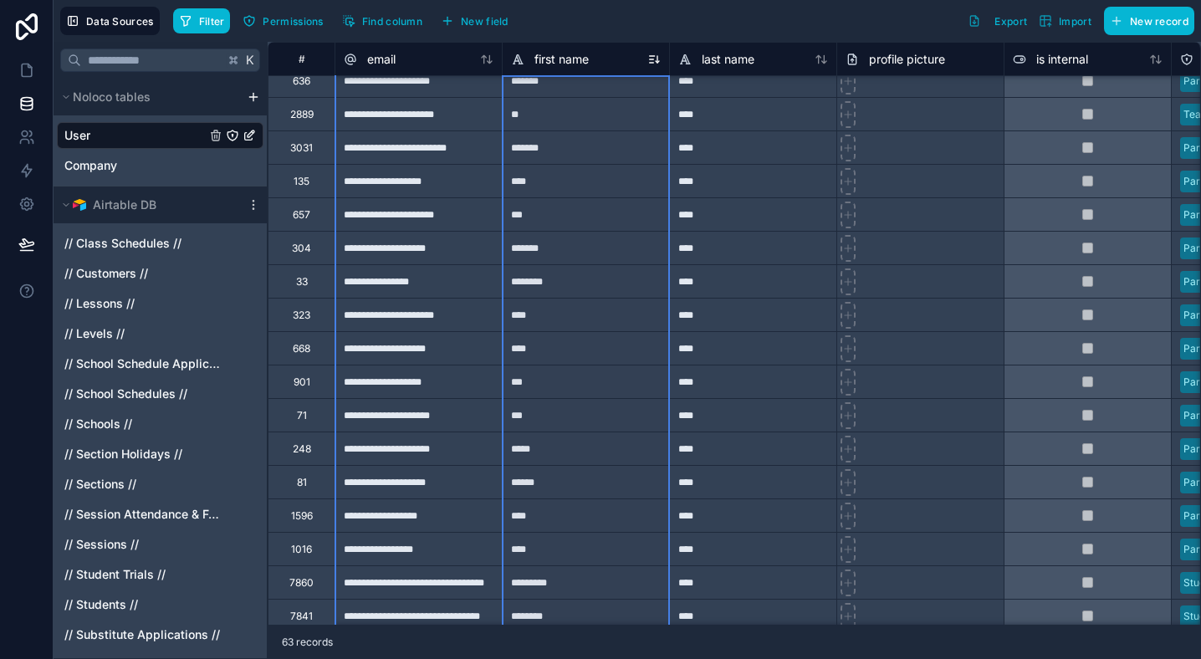
click at [651, 61] on icon at bounding box center [653, 59] width 13 height 13
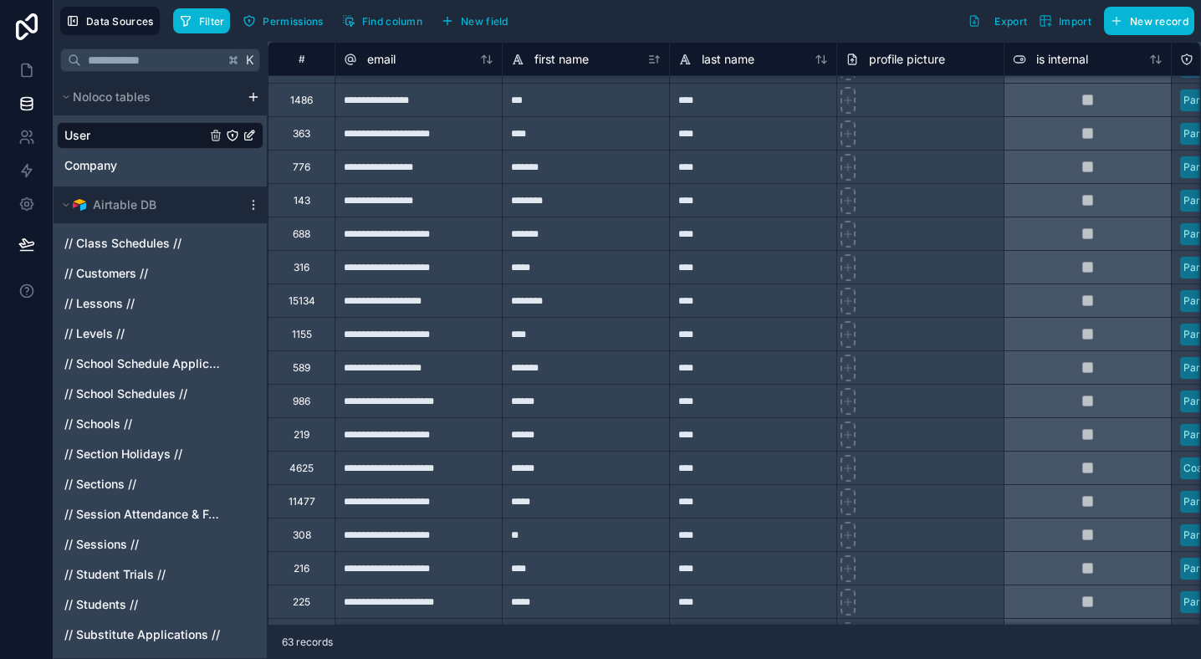
scroll to position [396, 0]
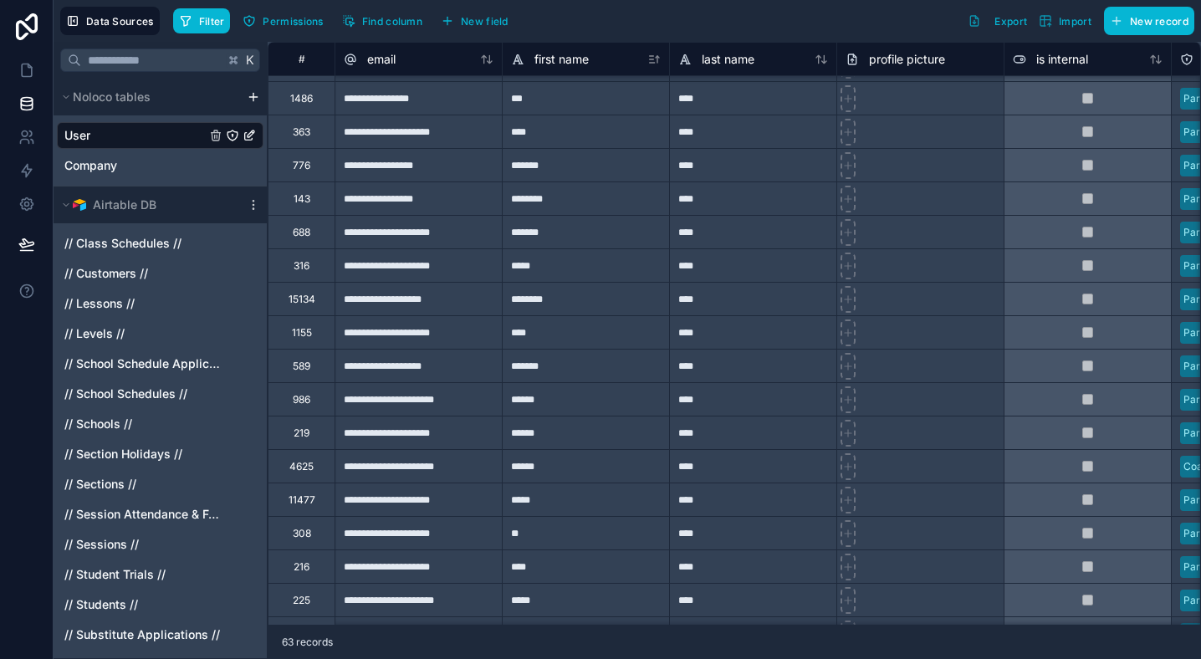
click at [413, 471] on div "**********" at bounding box center [418, 465] width 167 height 33
click at [426, 467] on div "**********" at bounding box center [418, 465] width 167 height 33
paste input "***"
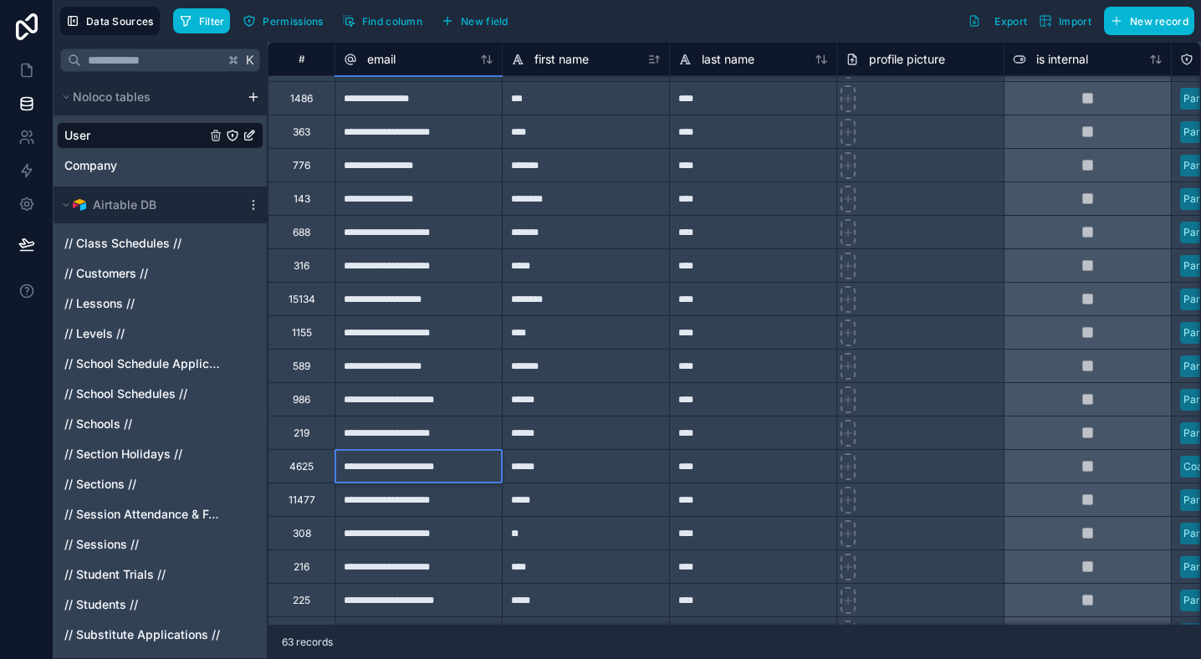
type input "**********"
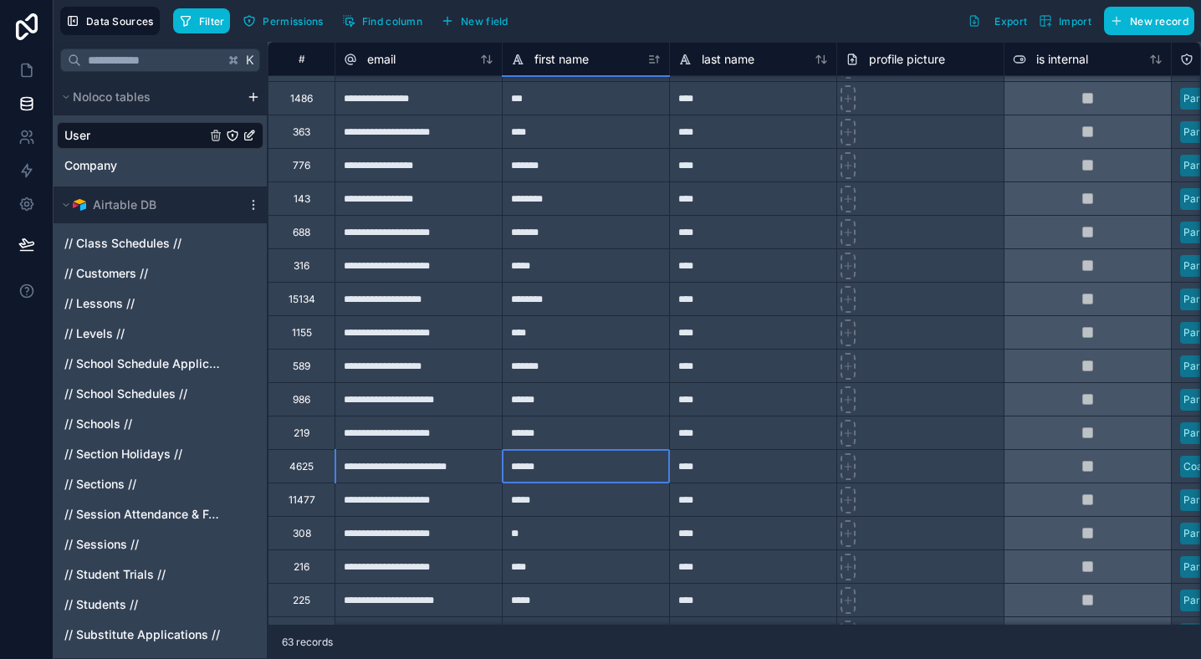
click at [603, 470] on div "******" at bounding box center [585, 465] width 167 height 33
click at [403, 471] on div "**********" at bounding box center [418, 465] width 167 height 33
